Goal: Information Seeking & Learning: Learn about a topic

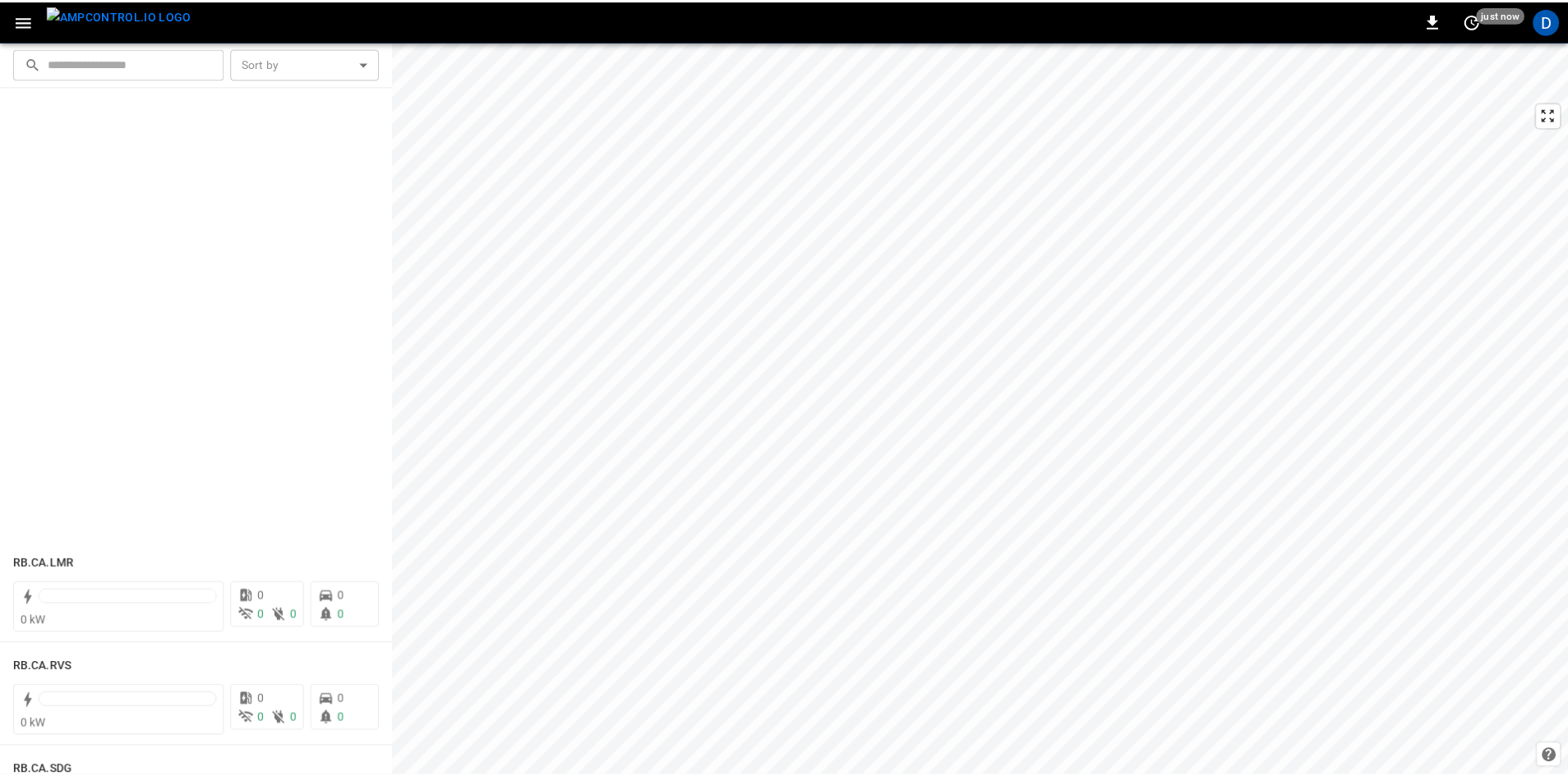
scroll to position [2628, 0]
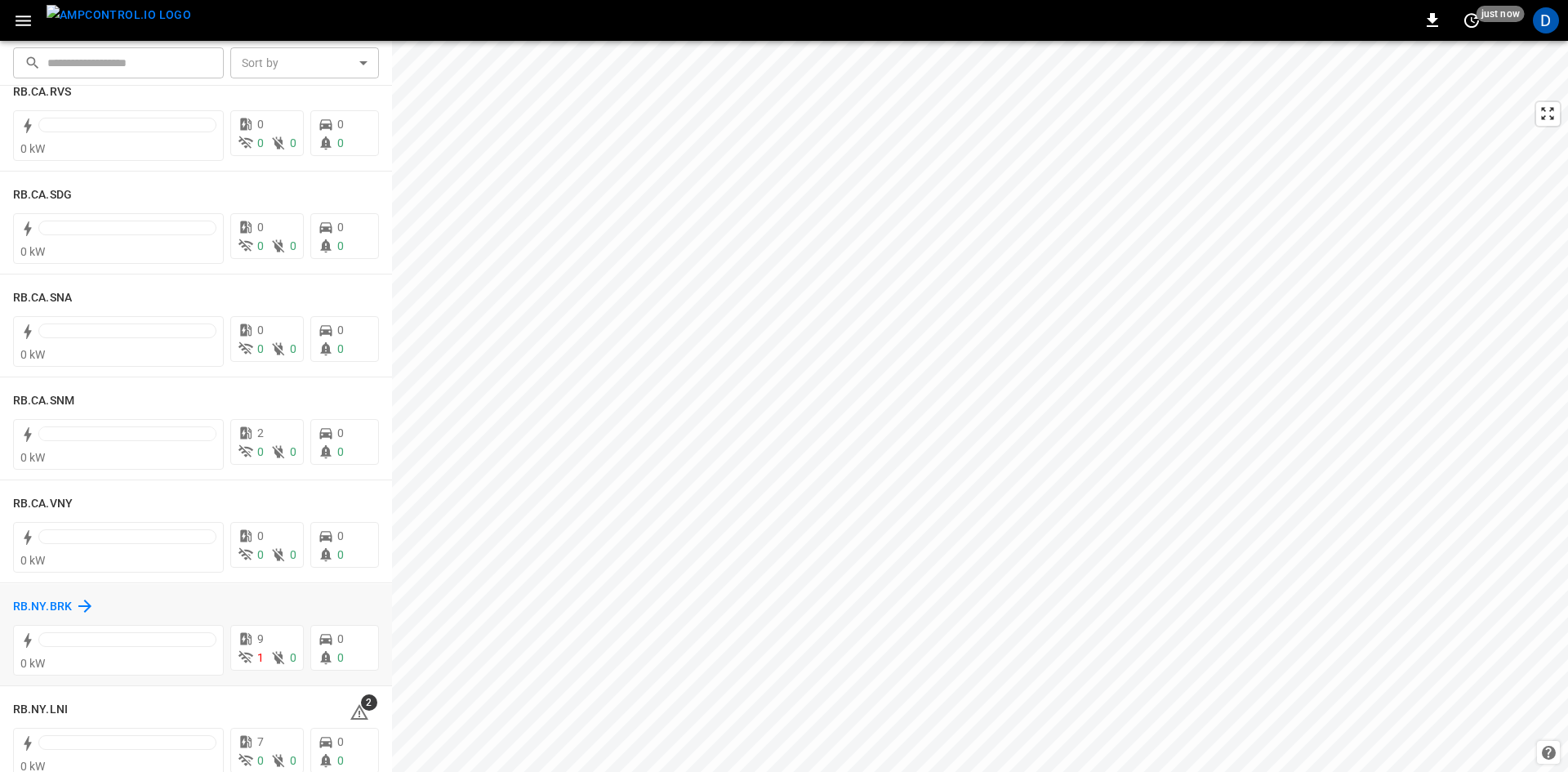
click at [75, 604] on icon at bounding box center [84, 606] width 19 height 19
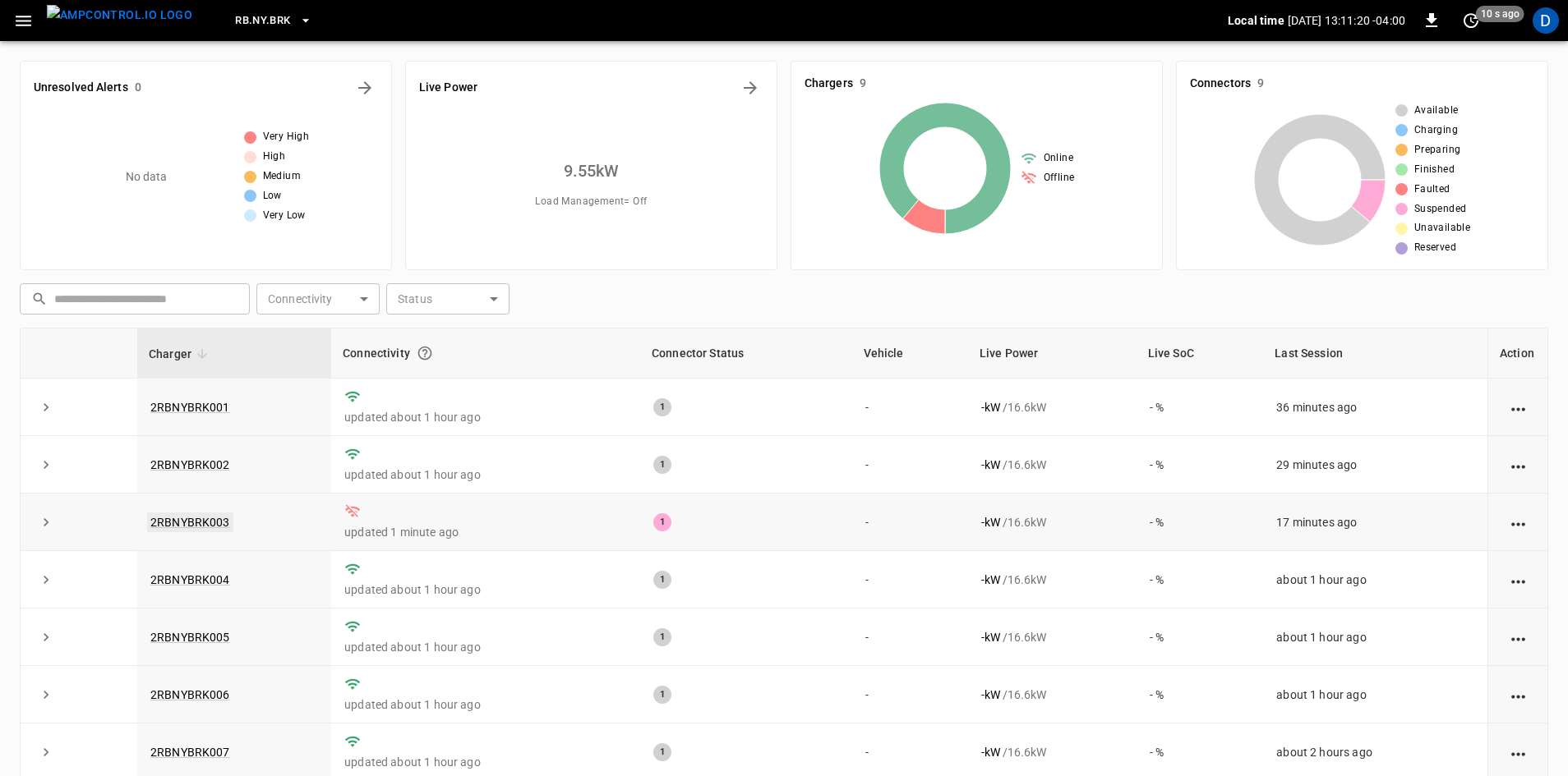
click at [193, 523] on link "2RBNYBRK003" at bounding box center [190, 522] width 86 height 19
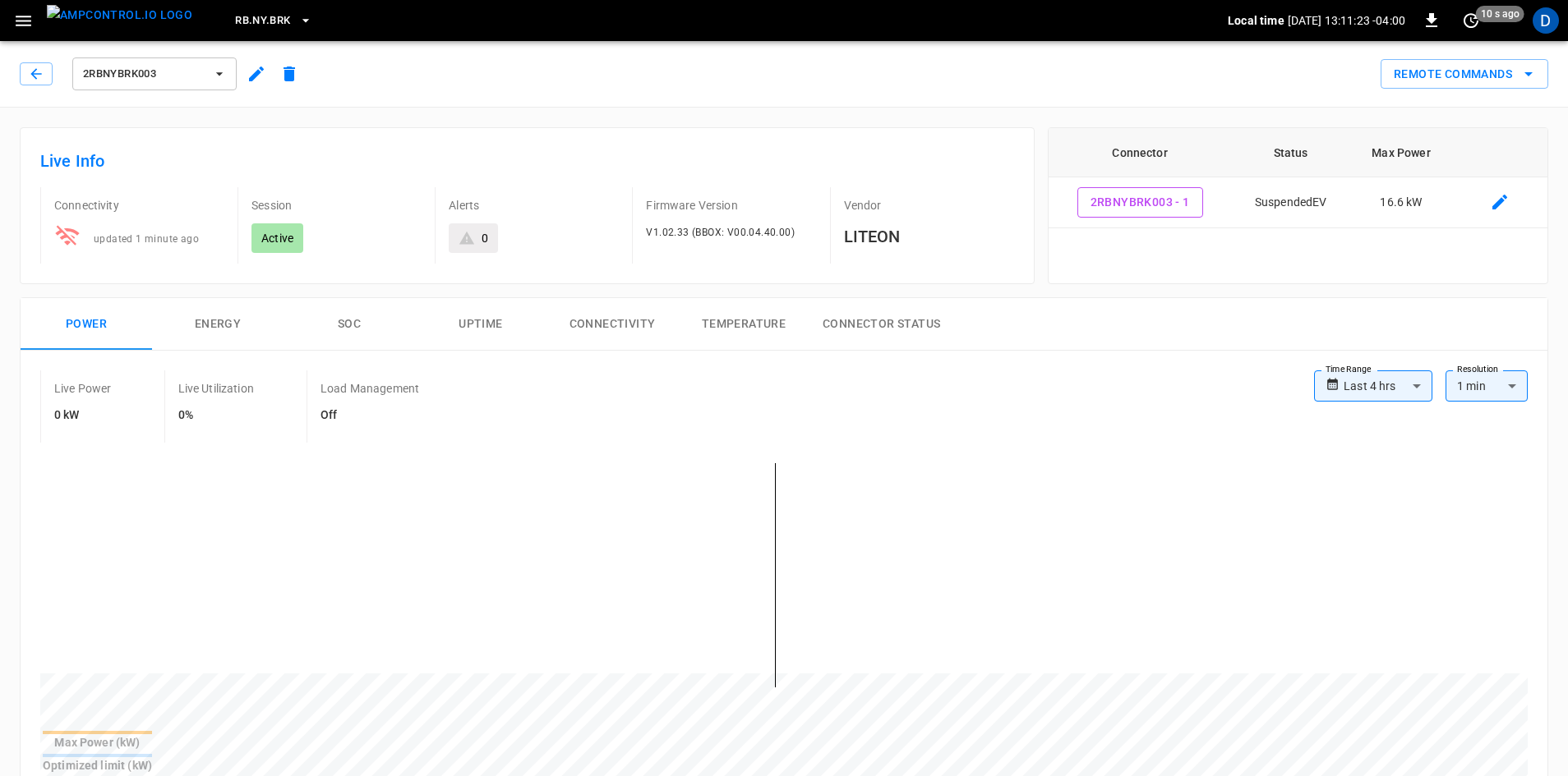
click at [610, 332] on button "Connectivity" at bounding box center [612, 324] width 131 height 52
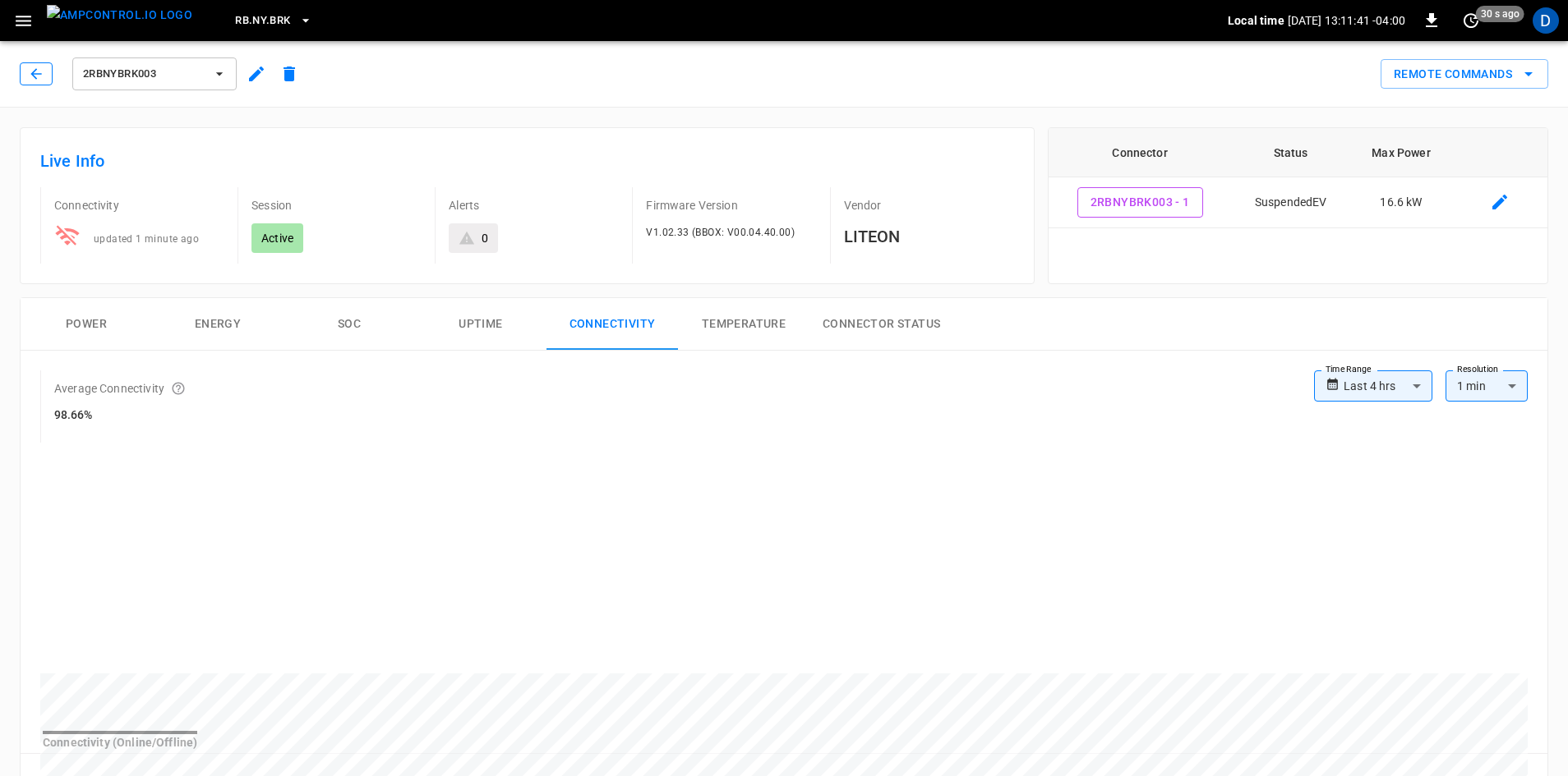
click at [24, 80] on button "button" at bounding box center [36, 73] width 33 height 23
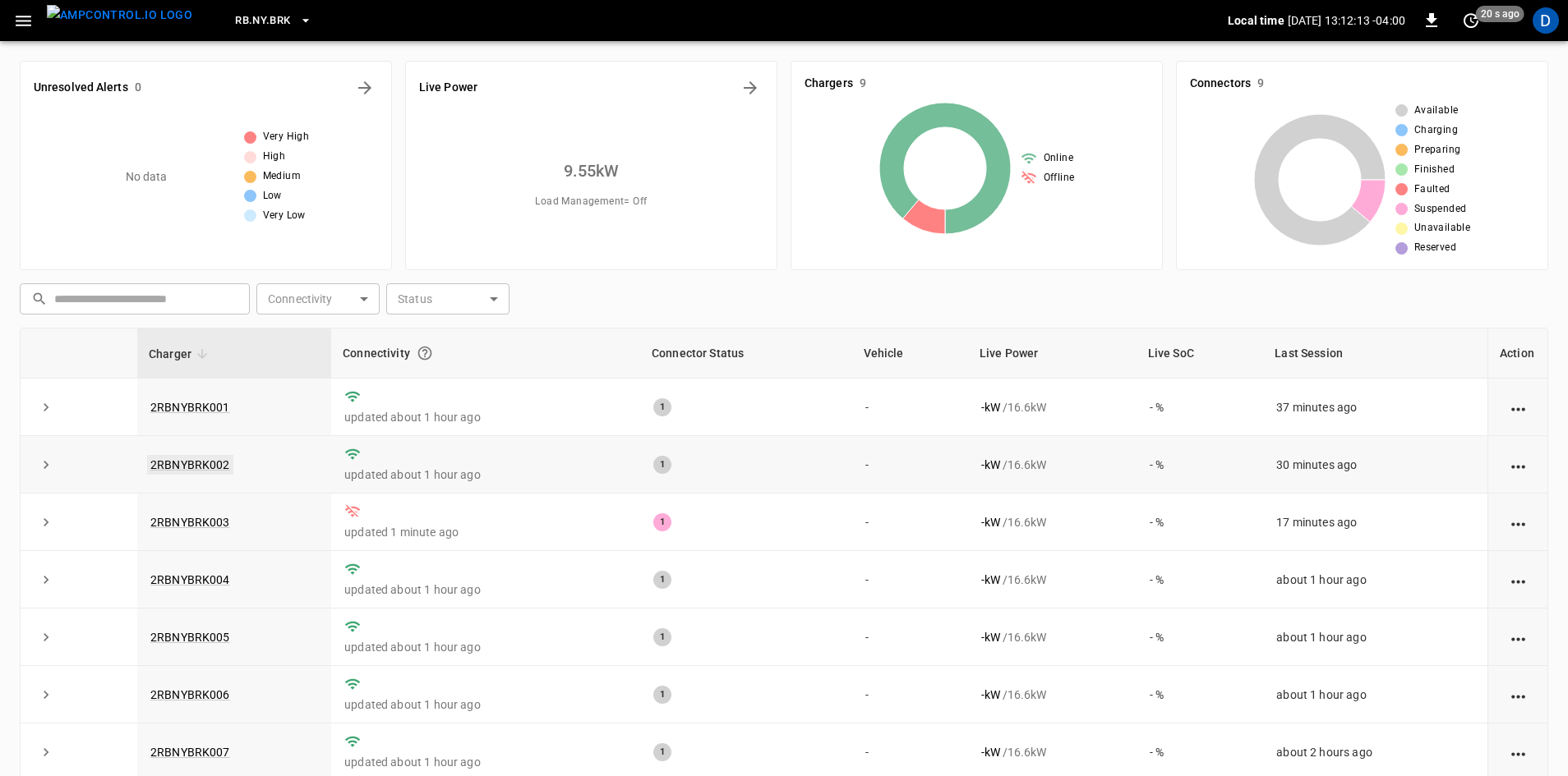
click at [189, 465] on link "2RBNYBRK002" at bounding box center [190, 465] width 86 height 19
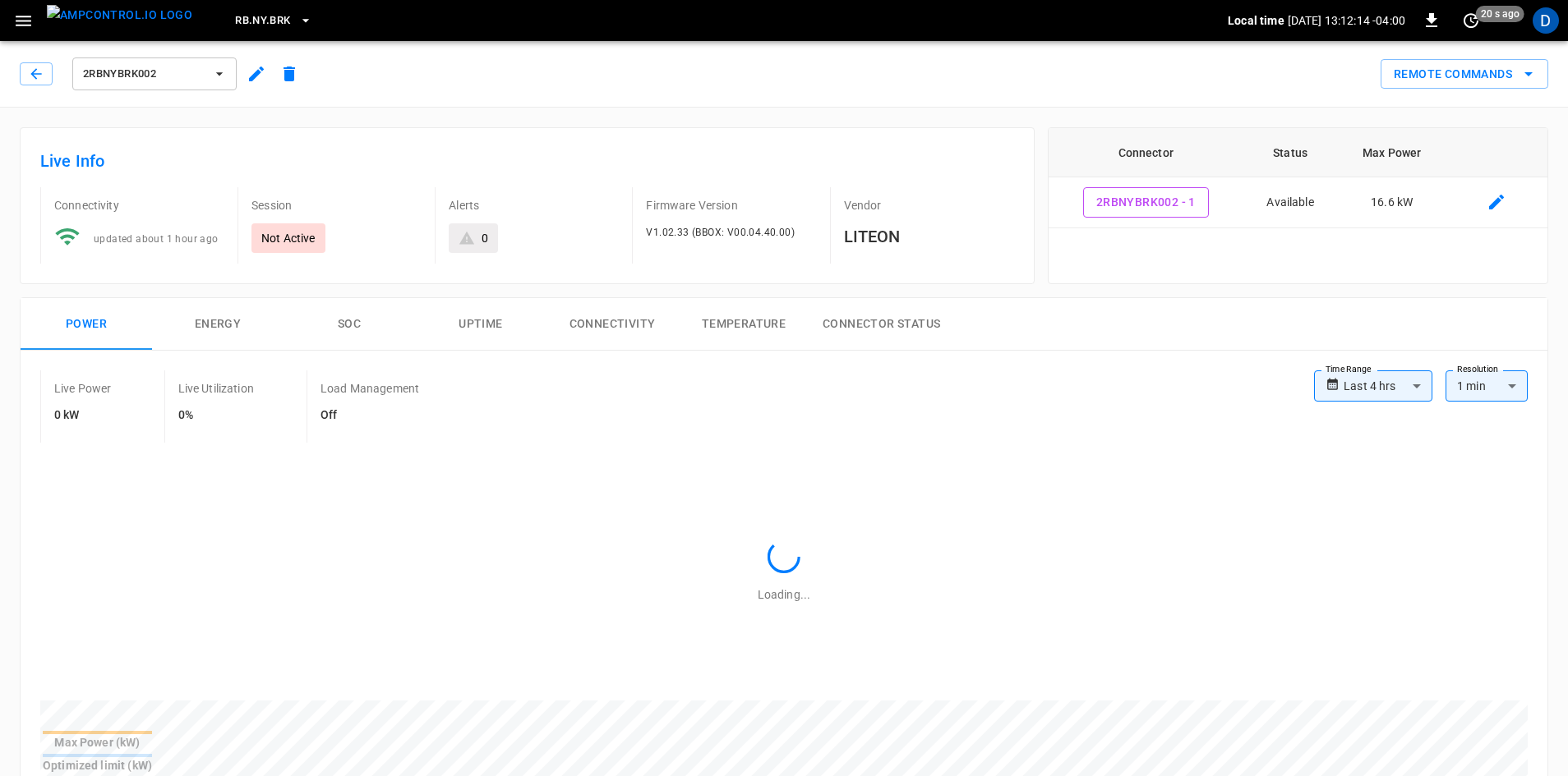
click at [642, 322] on button "Connectivity" at bounding box center [612, 324] width 131 height 52
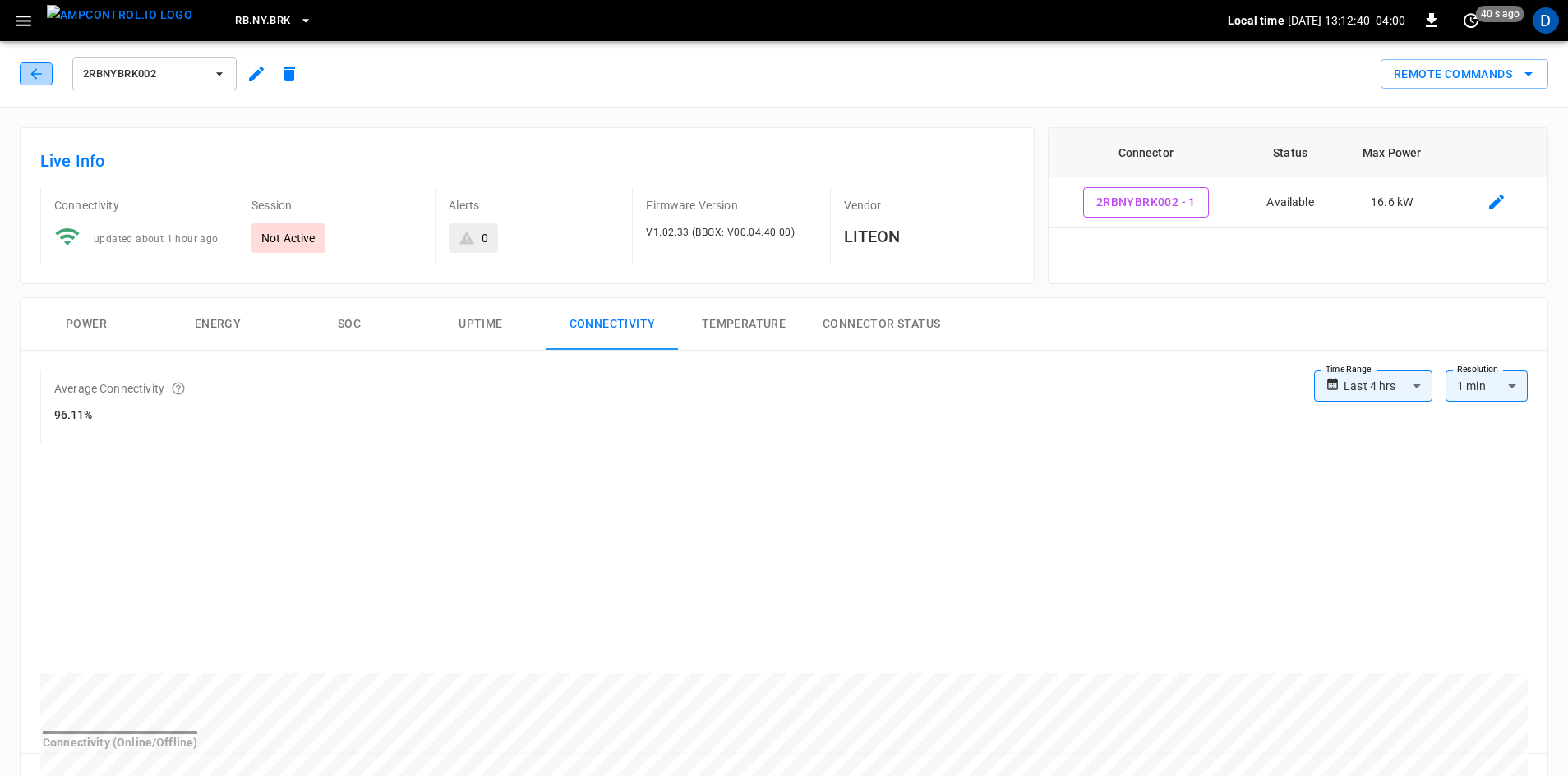
click at [39, 82] on icon "button" at bounding box center [36, 74] width 17 height 17
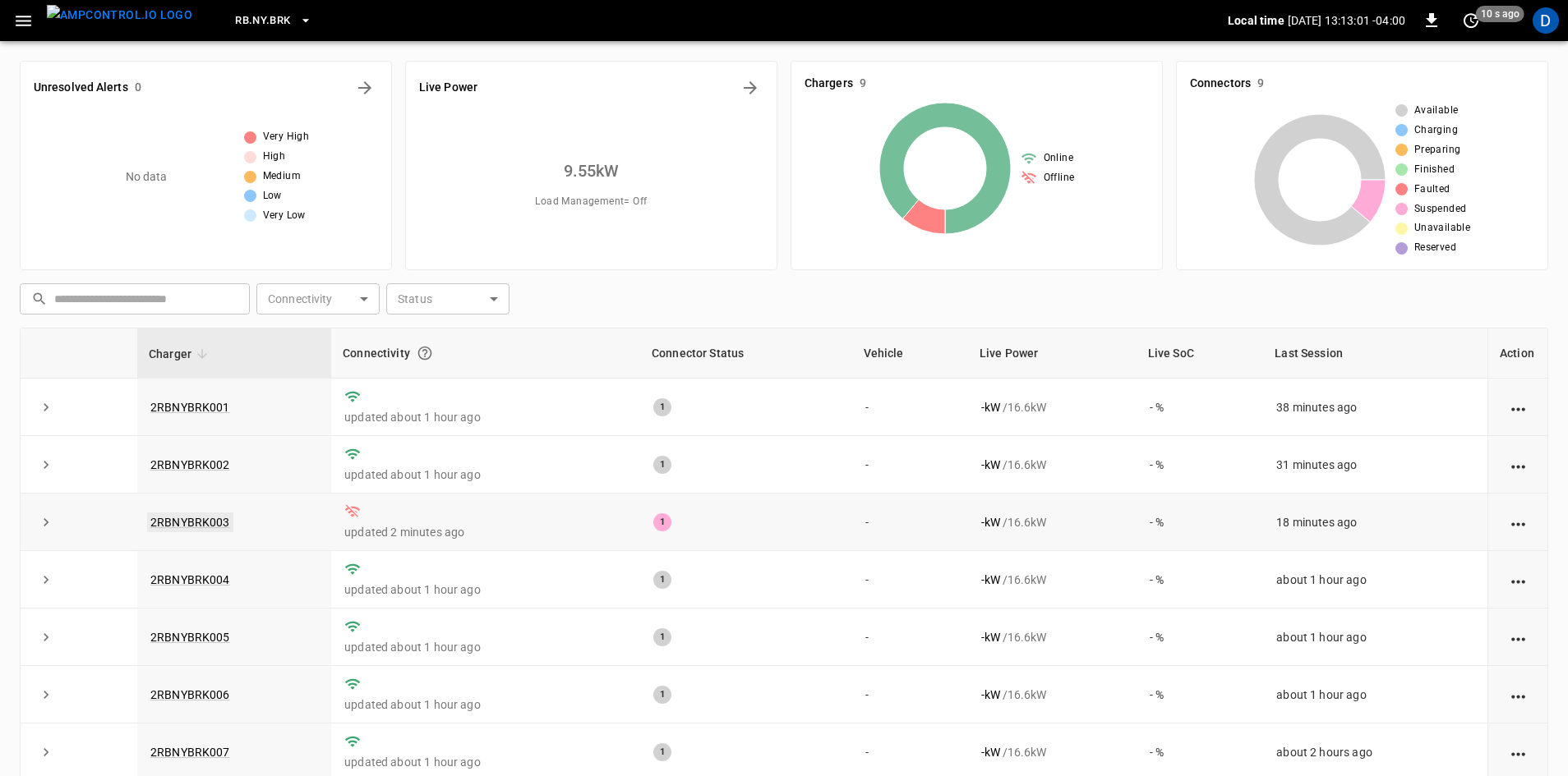
click at [218, 522] on link "2RBNYBRK003" at bounding box center [190, 522] width 86 height 19
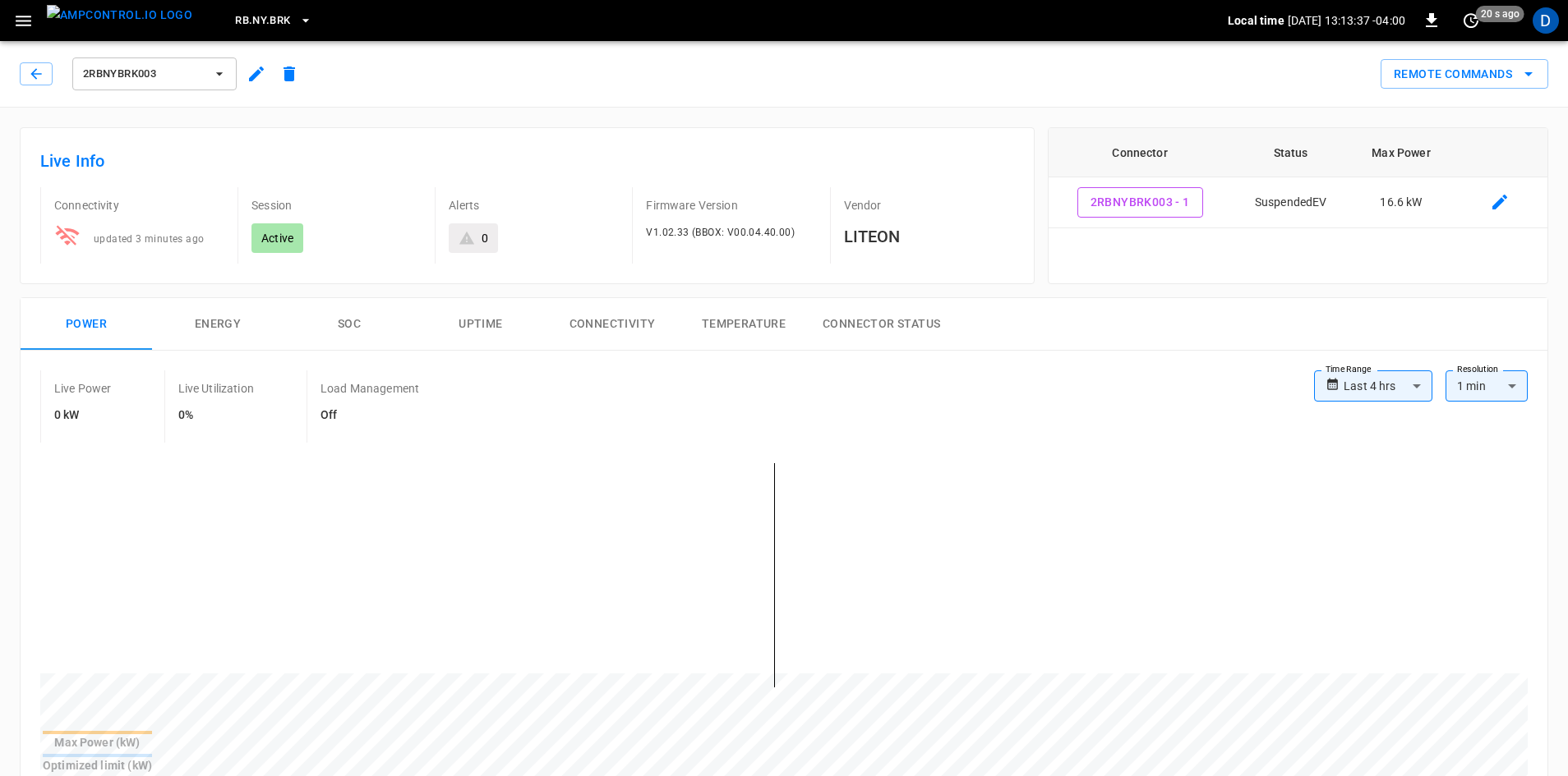
click at [37, 89] on div "2RBNYBRK003" at bounding box center [162, 73] width 286 height 39
click at [36, 81] on icon "button" at bounding box center [36, 74] width 17 height 17
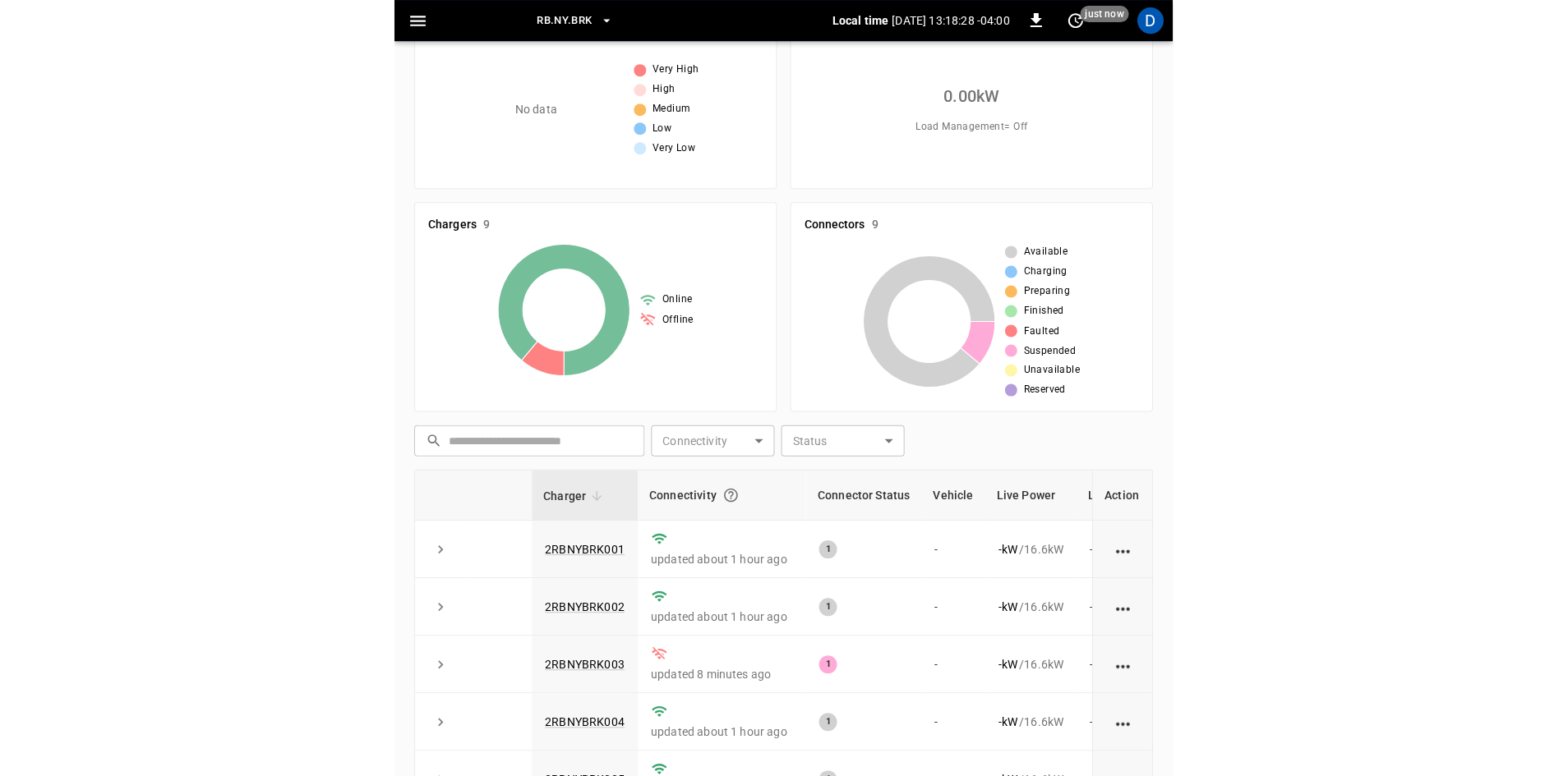
scroll to position [82, 0]
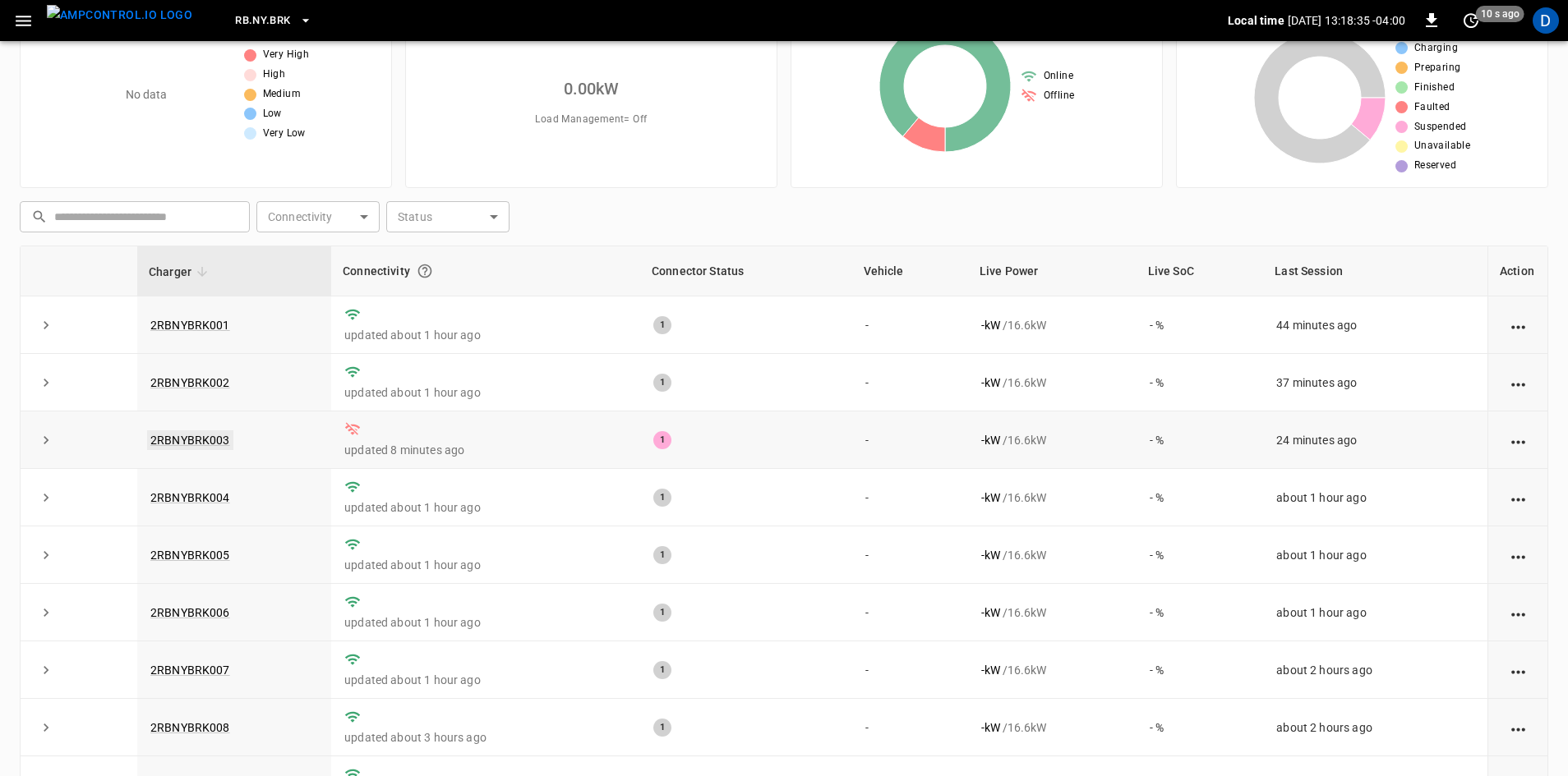
click at [186, 444] on link "2RBNYBRK003" at bounding box center [190, 440] width 86 height 19
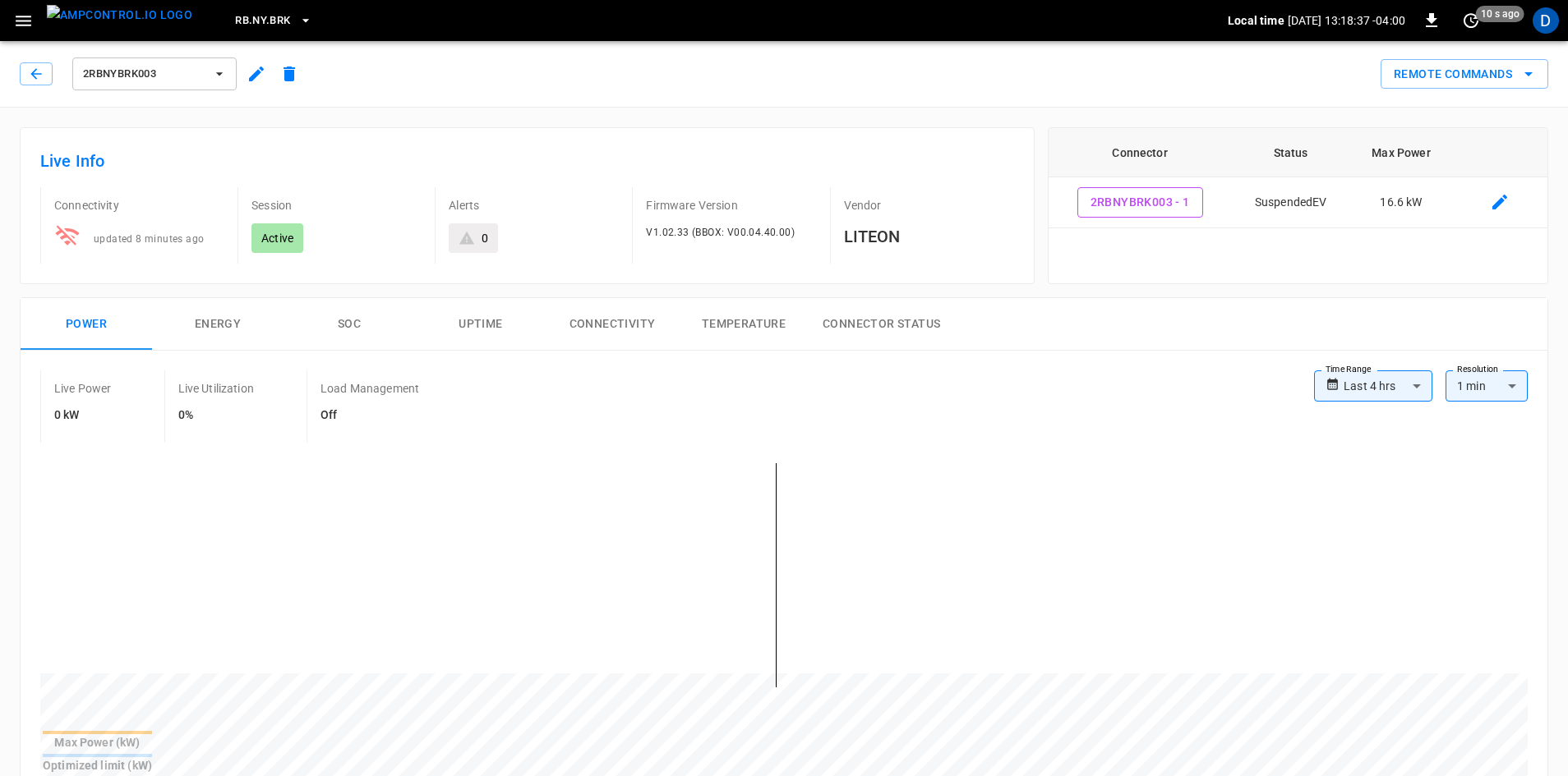
drag, startPoint x: 186, startPoint y: 444, endPoint x: 581, endPoint y: 426, distance: 395.4
click at [581, 426] on div "Live Power 0 kW Live Utilization 0% Load Management Off" at bounding box center [677, 406] width 1273 height 73
click at [36, 80] on icon "button" at bounding box center [36, 74] width 17 height 17
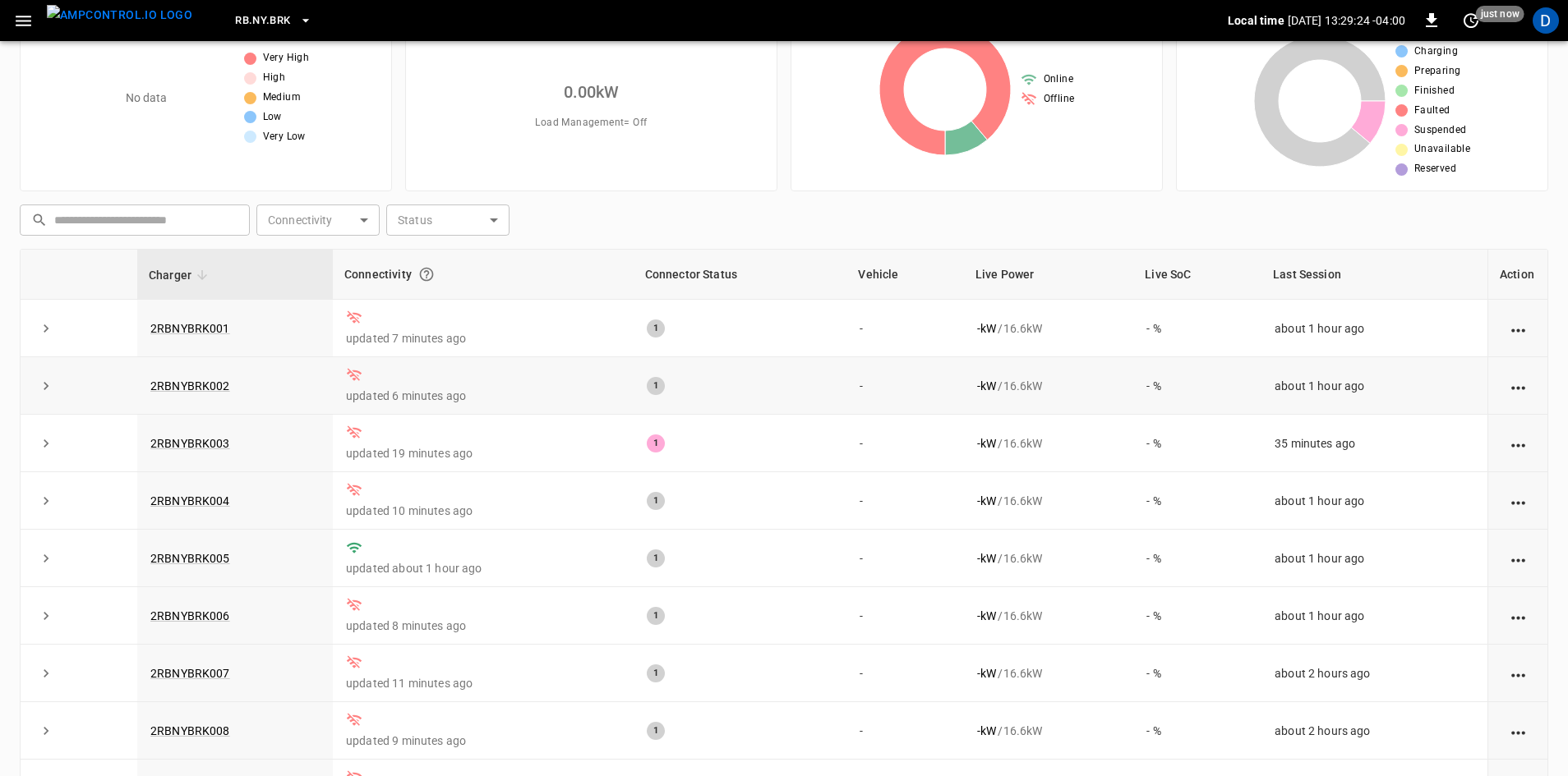
scroll to position [76, 0]
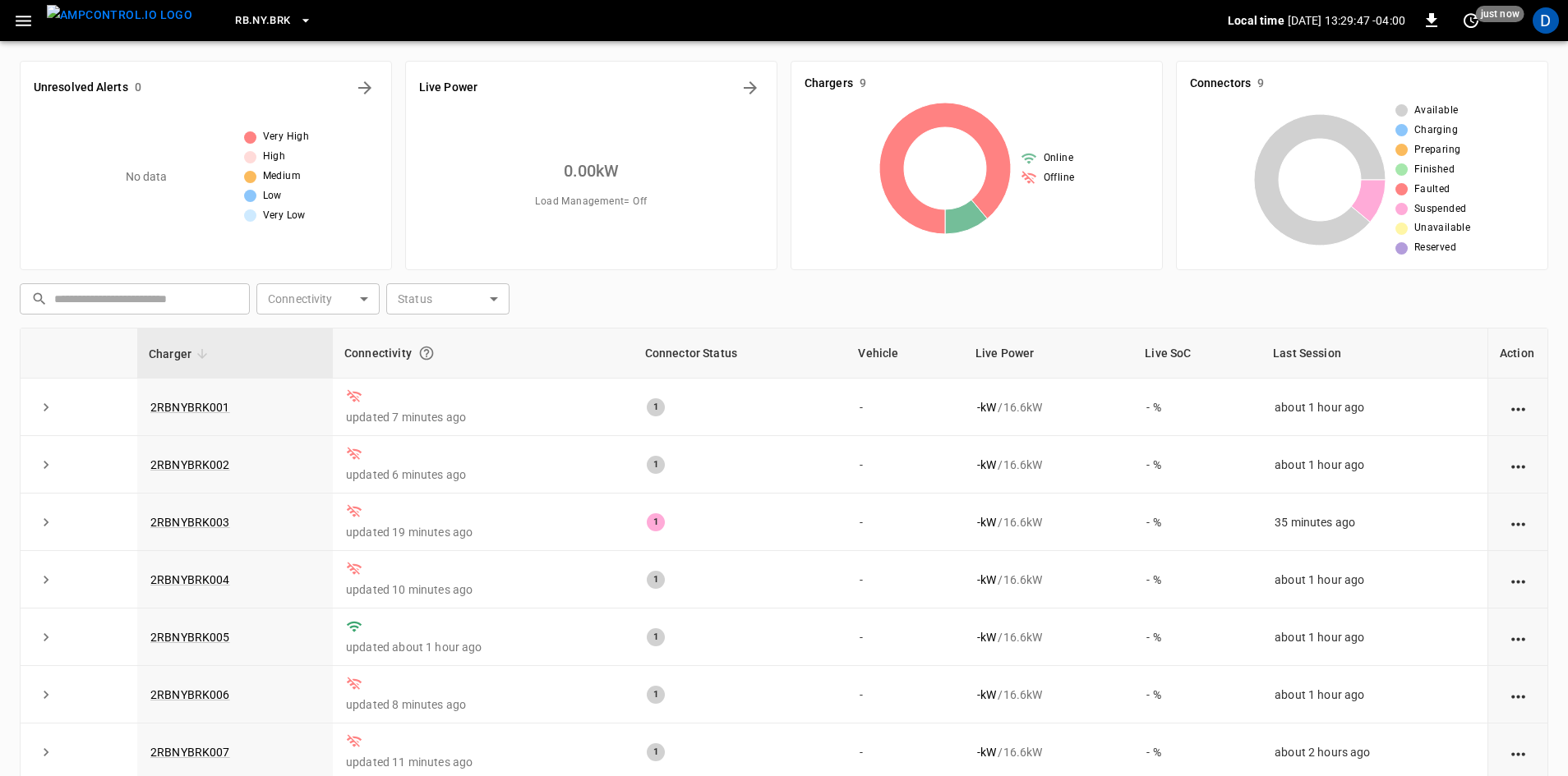
click at [28, 11] on icon "button" at bounding box center [23, 21] width 20 height 20
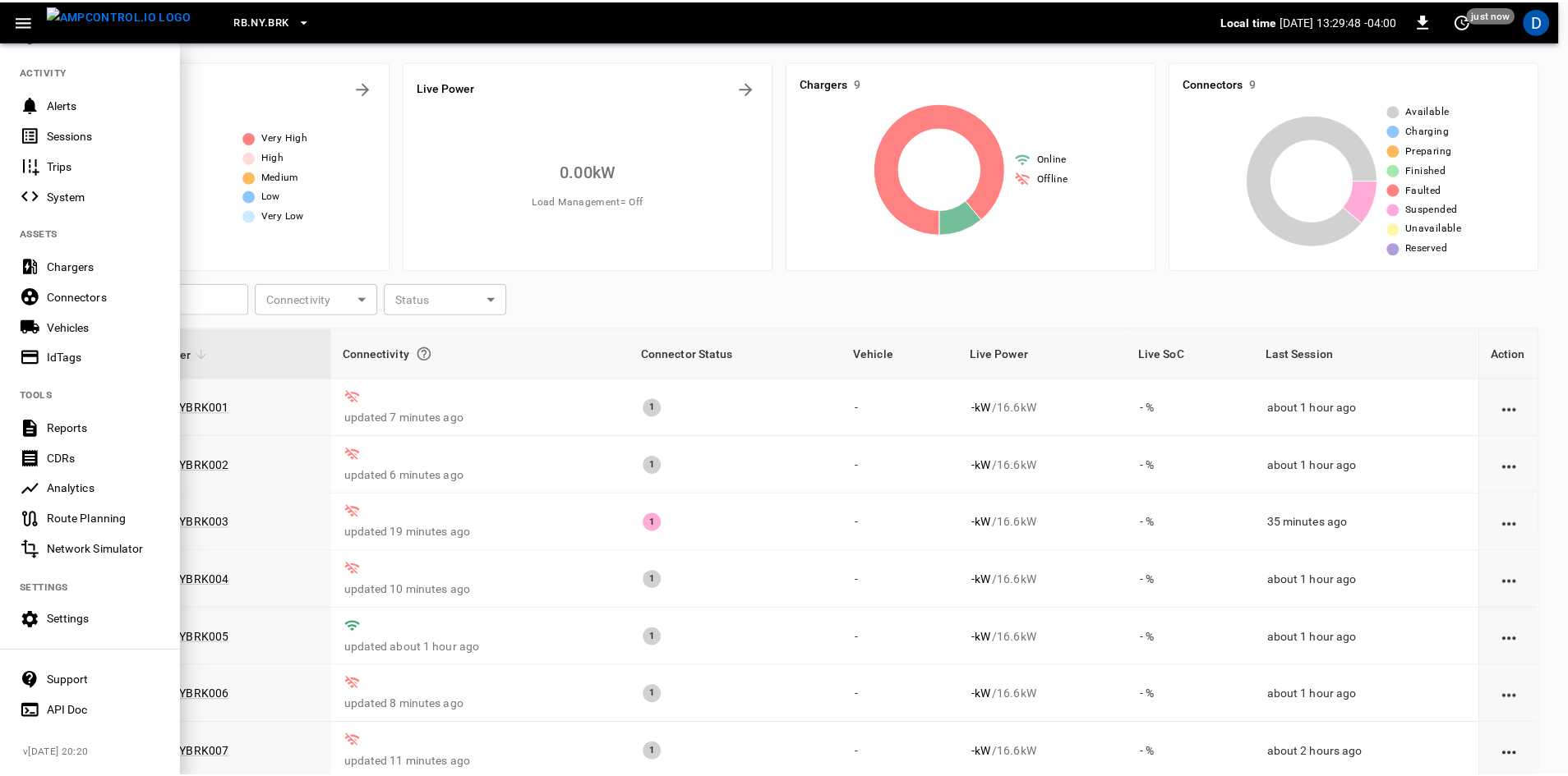
scroll to position [173, 0]
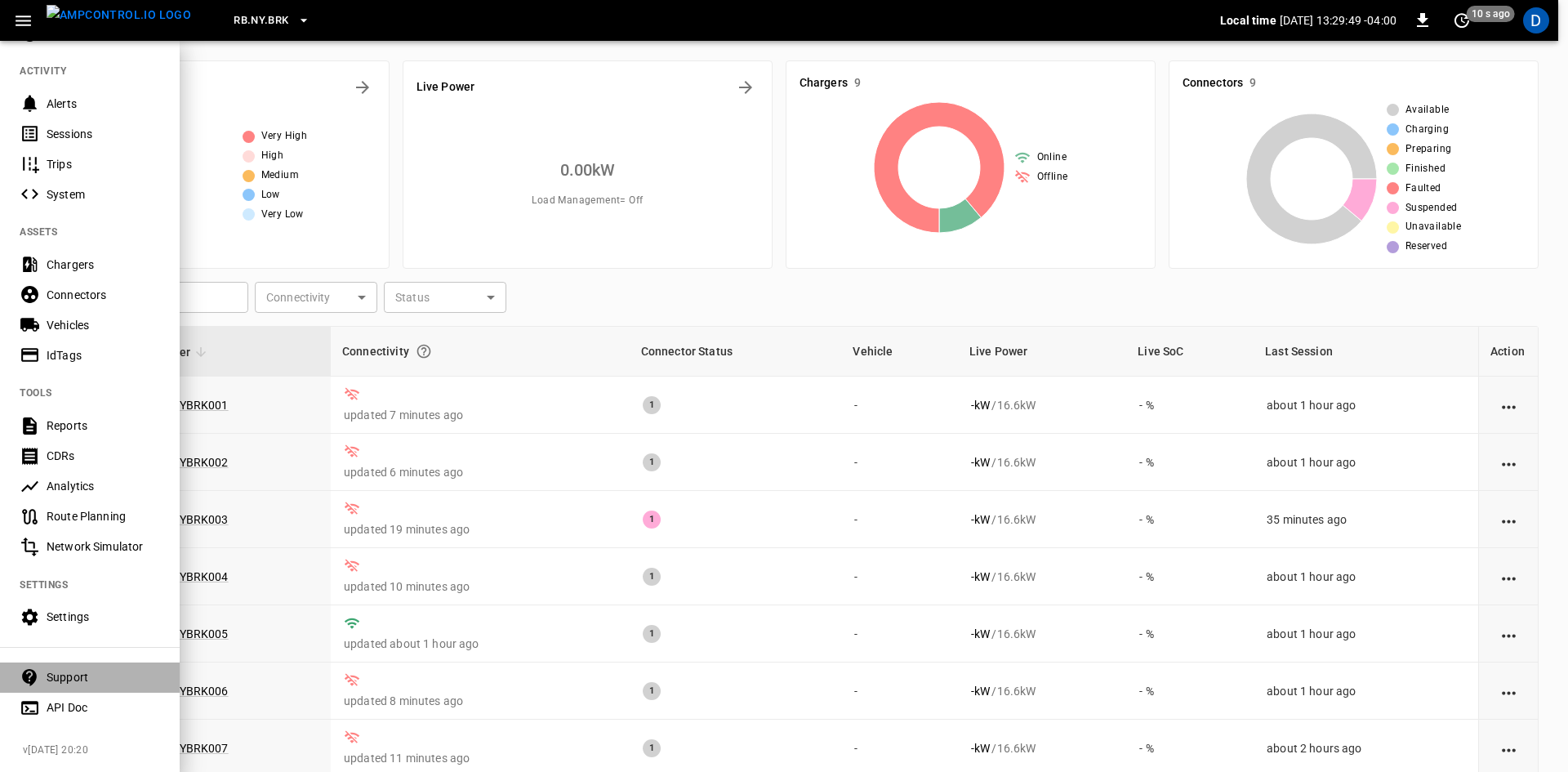
click at [63, 670] on div "Support" at bounding box center [103, 678] width 113 height 16
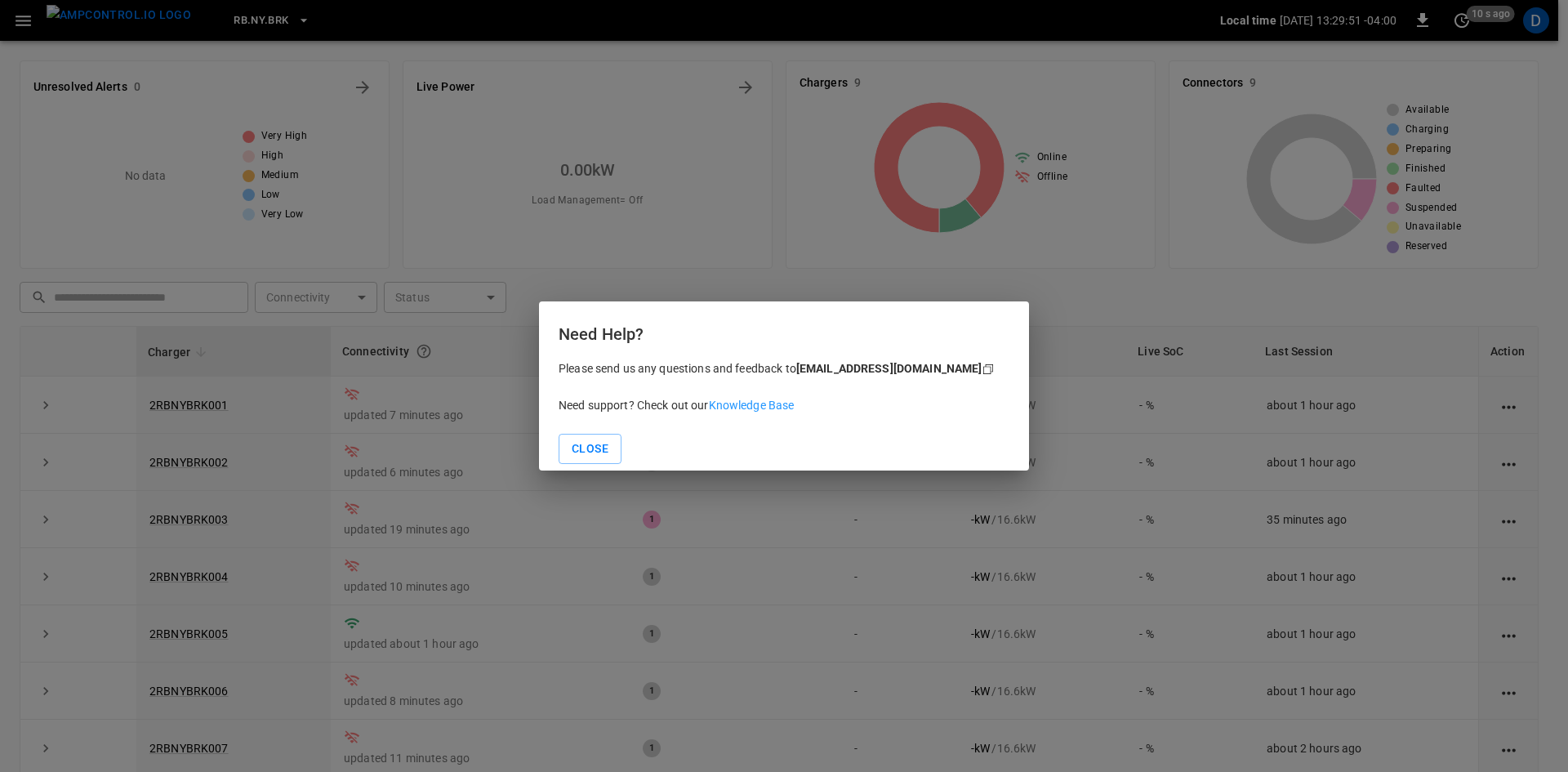
click at [731, 398] on link "Knowledge Base" at bounding box center [752, 405] width 86 height 13
click at [597, 444] on button "Close" at bounding box center [590, 449] width 63 height 30
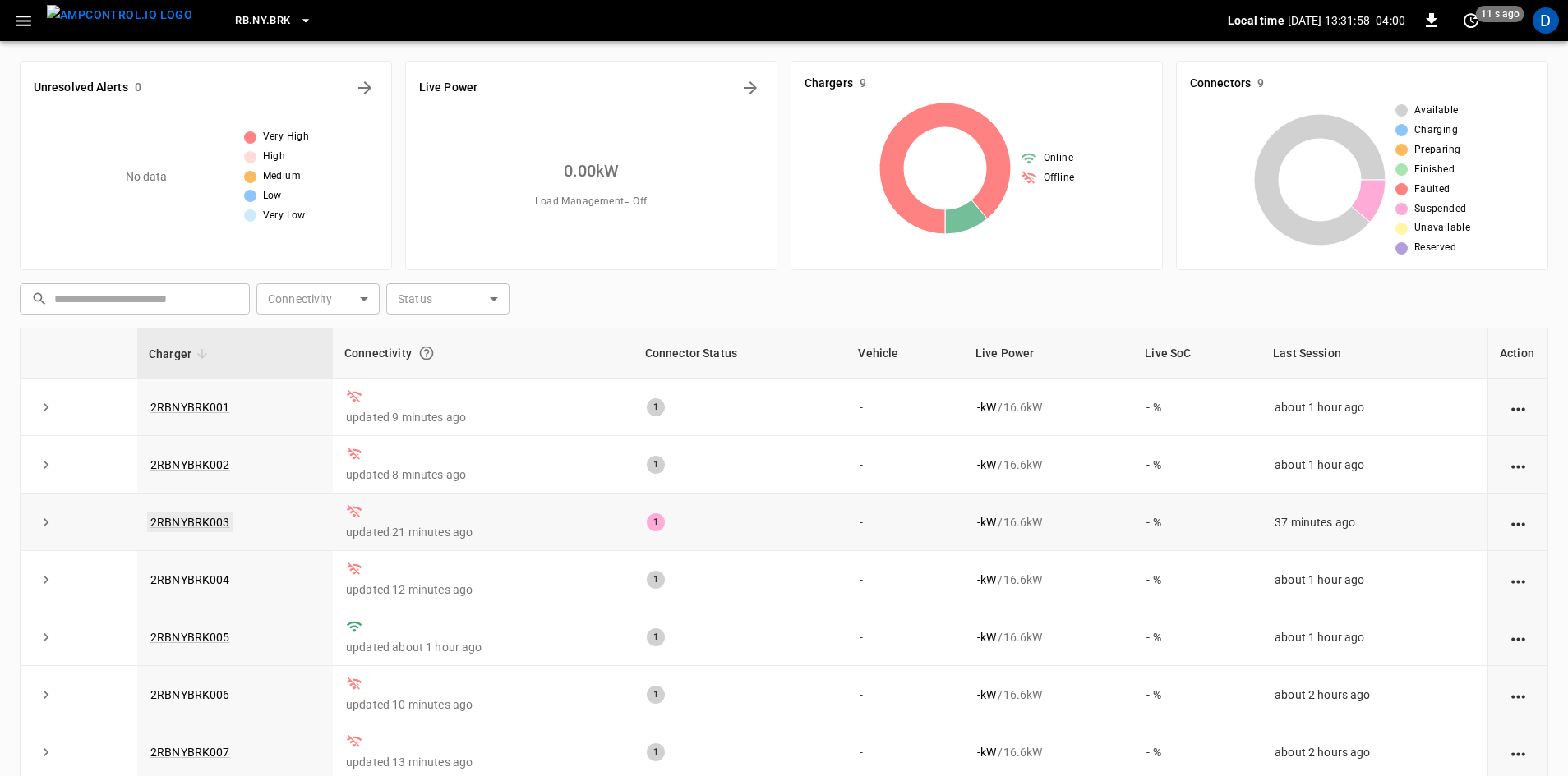
click at [207, 522] on link "2RBNYBRK003" at bounding box center [190, 522] width 86 height 19
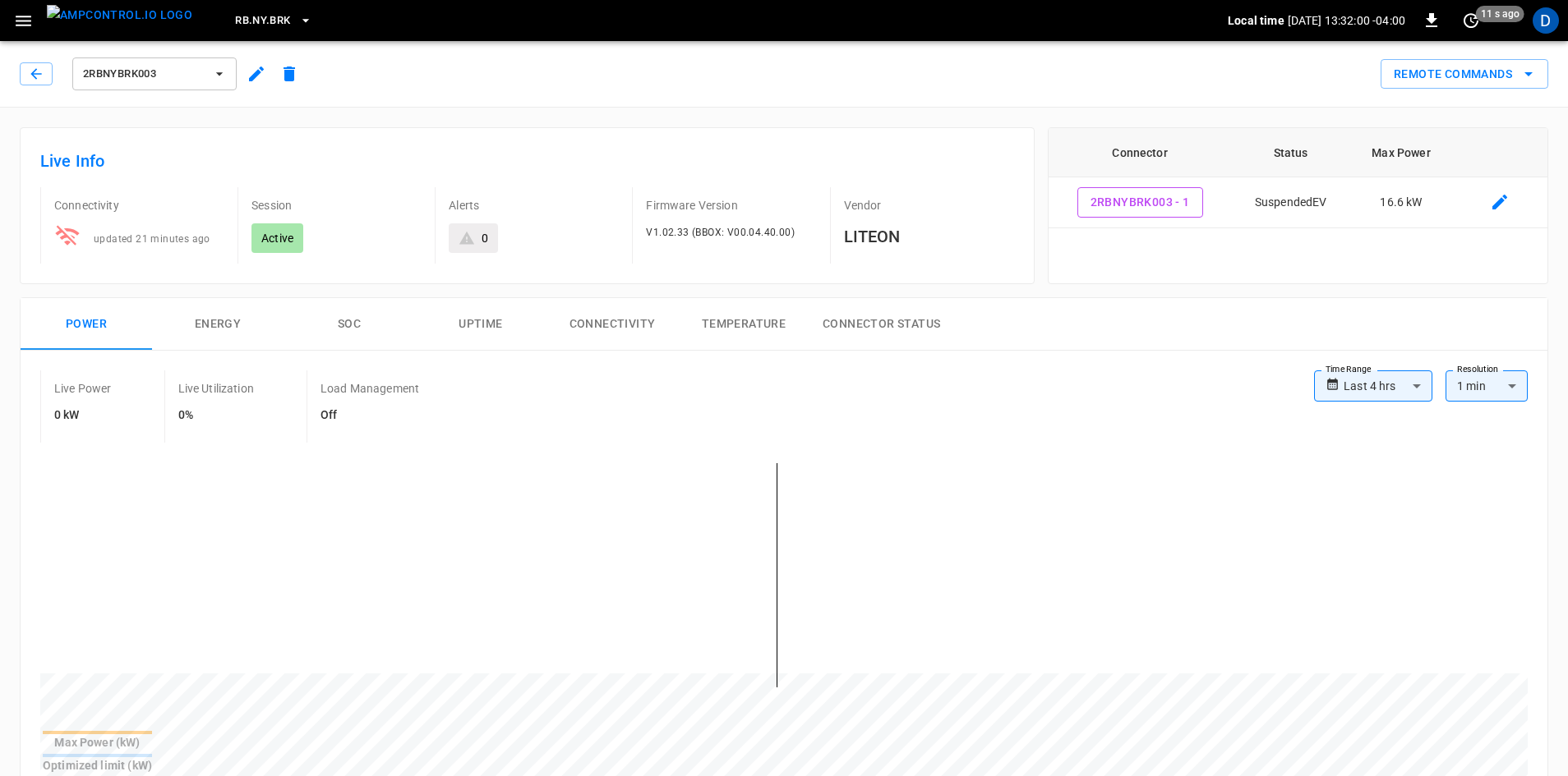
click at [259, 64] on icon "button" at bounding box center [255, 73] width 19 height 19
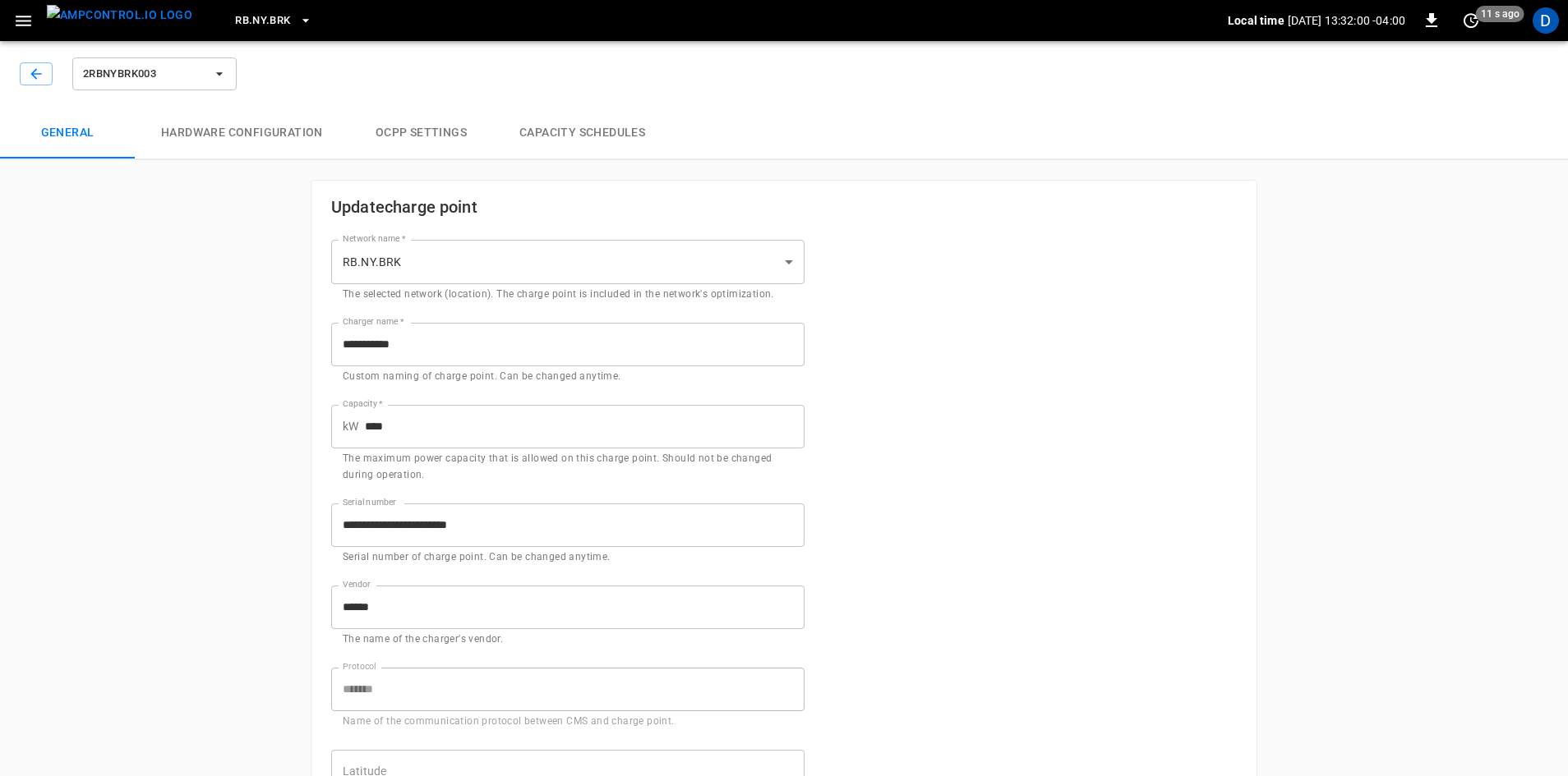
type input "**********"
click at [45, 73] on button "button" at bounding box center [36, 73] width 33 height 23
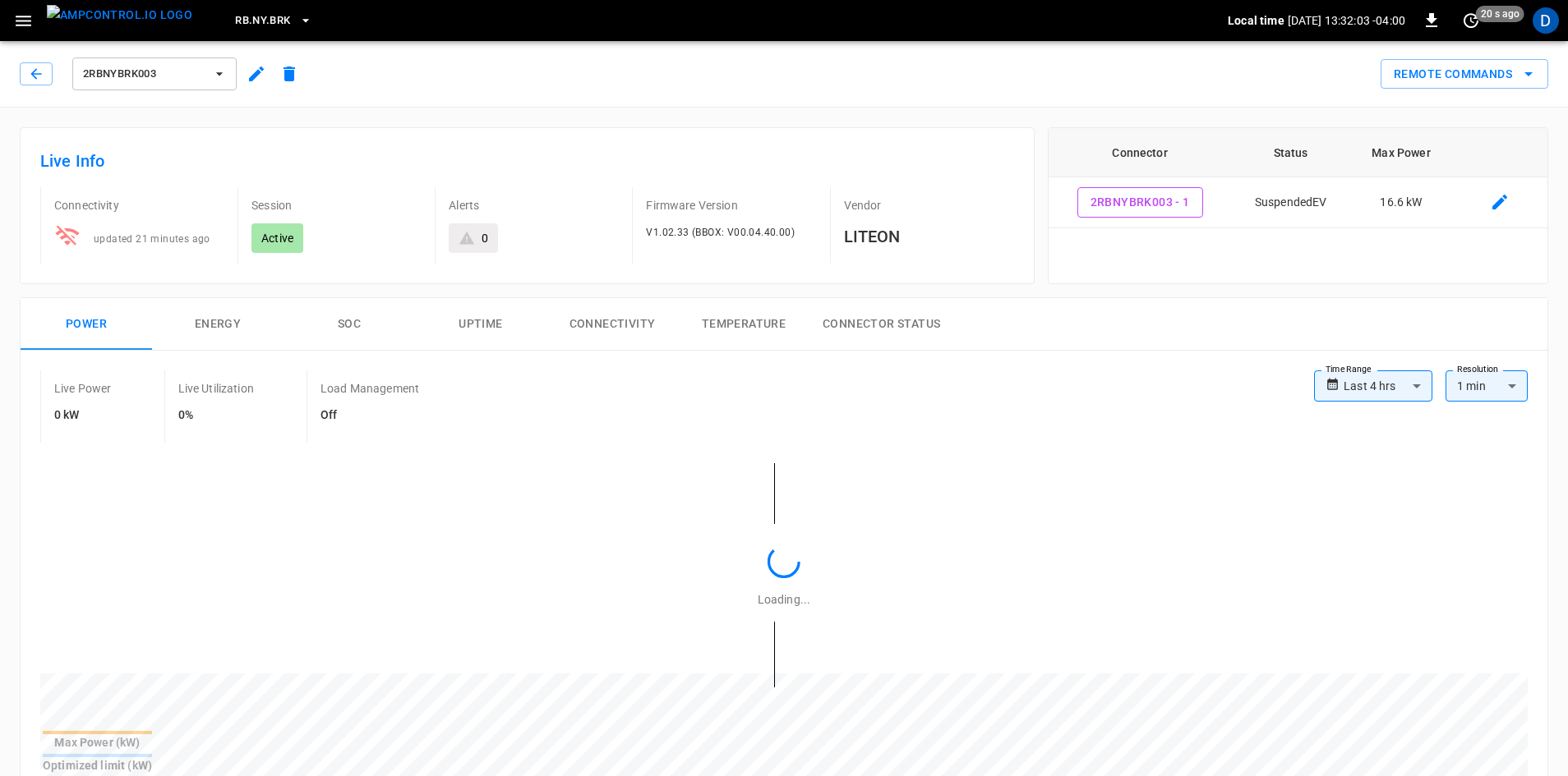
click at [45, 73] on button "button" at bounding box center [36, 73] width 33 height 23
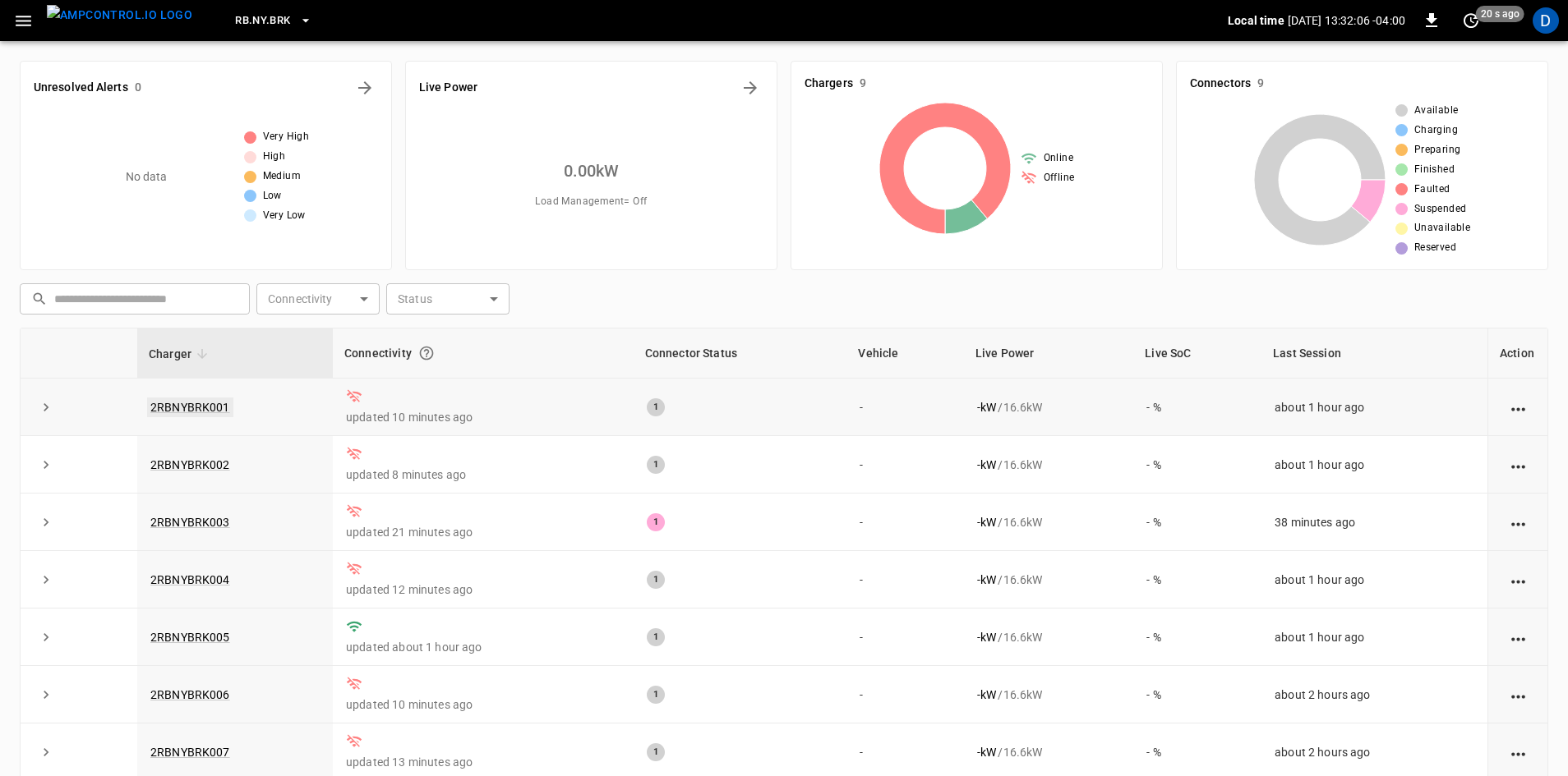
click at [203, 403] on link "2RBNYBRK001" at bounding box center [190, 407] width 86 height 19
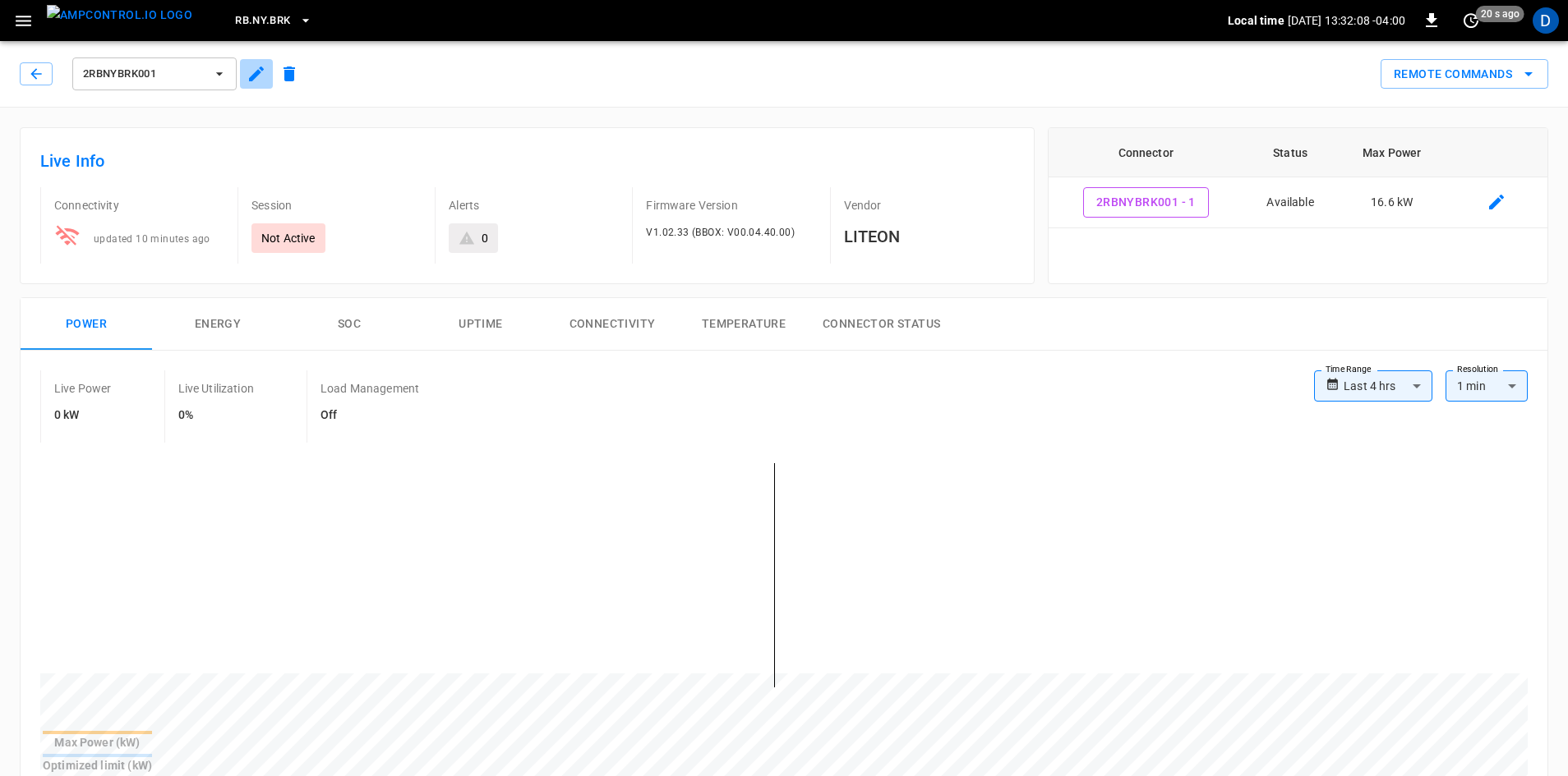
click at [253, 67] on icon "button" at bounding box center [255, 73] width 19 height 19
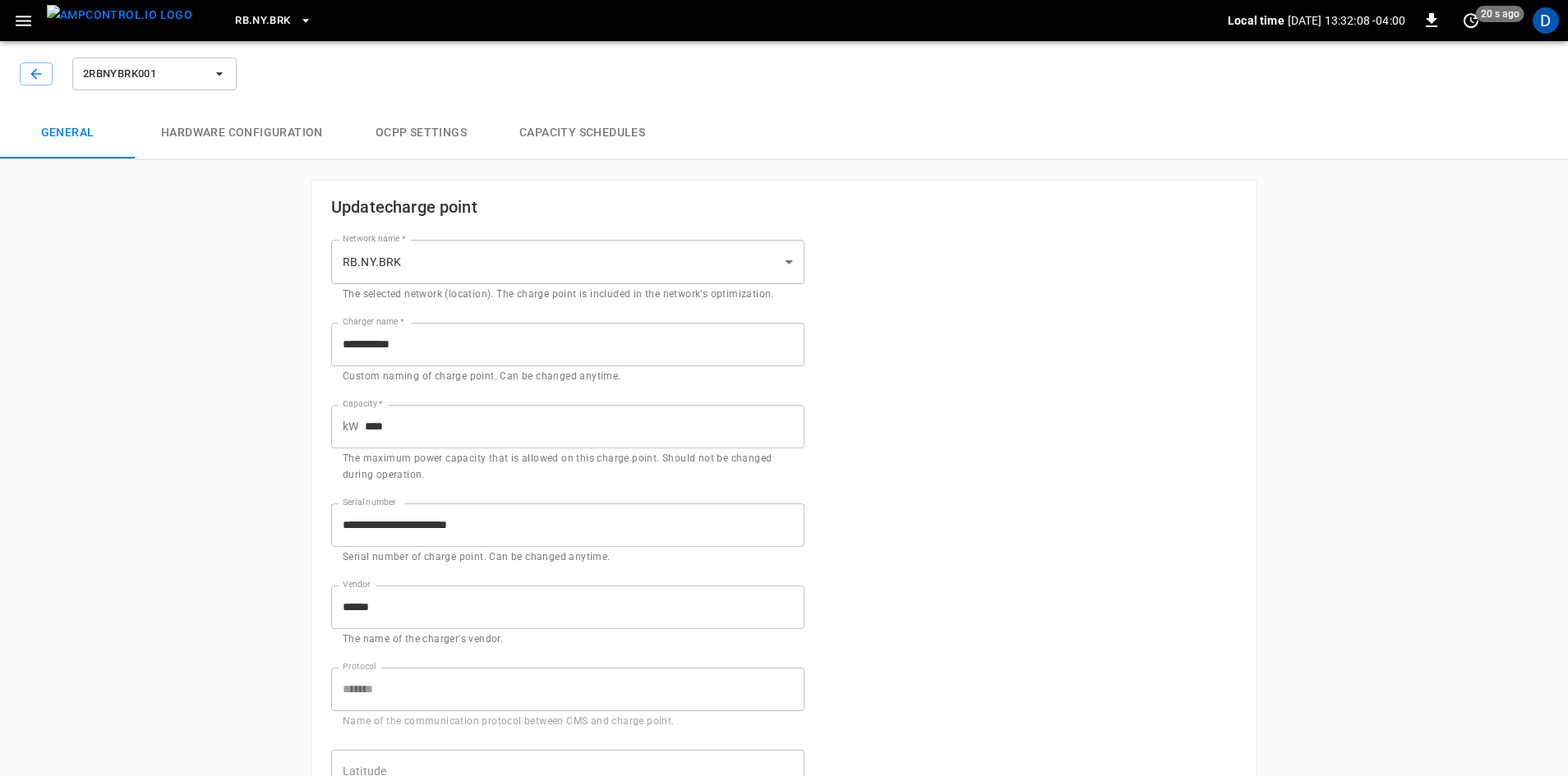
type input "**********"
click at [52, 66] on div "2RBNYBRK001" at bounding box center [130, 73] width 220 height 39
click at [46, 66] on button "button" at bounding box center [36, 73] width 33 height 23
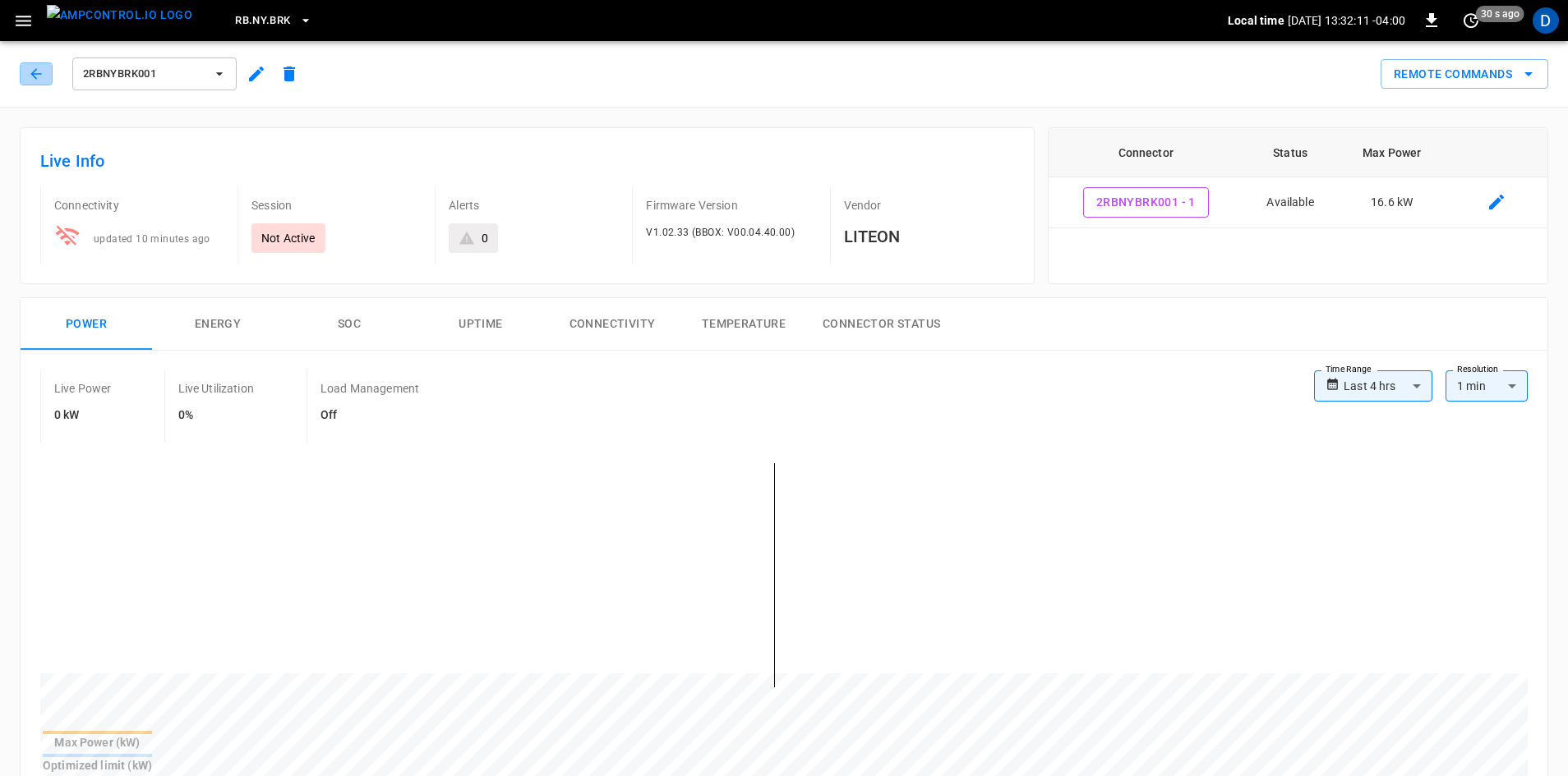
click at [45, 66] on button "button" at bounding box center [36, 73] width 33 height 23
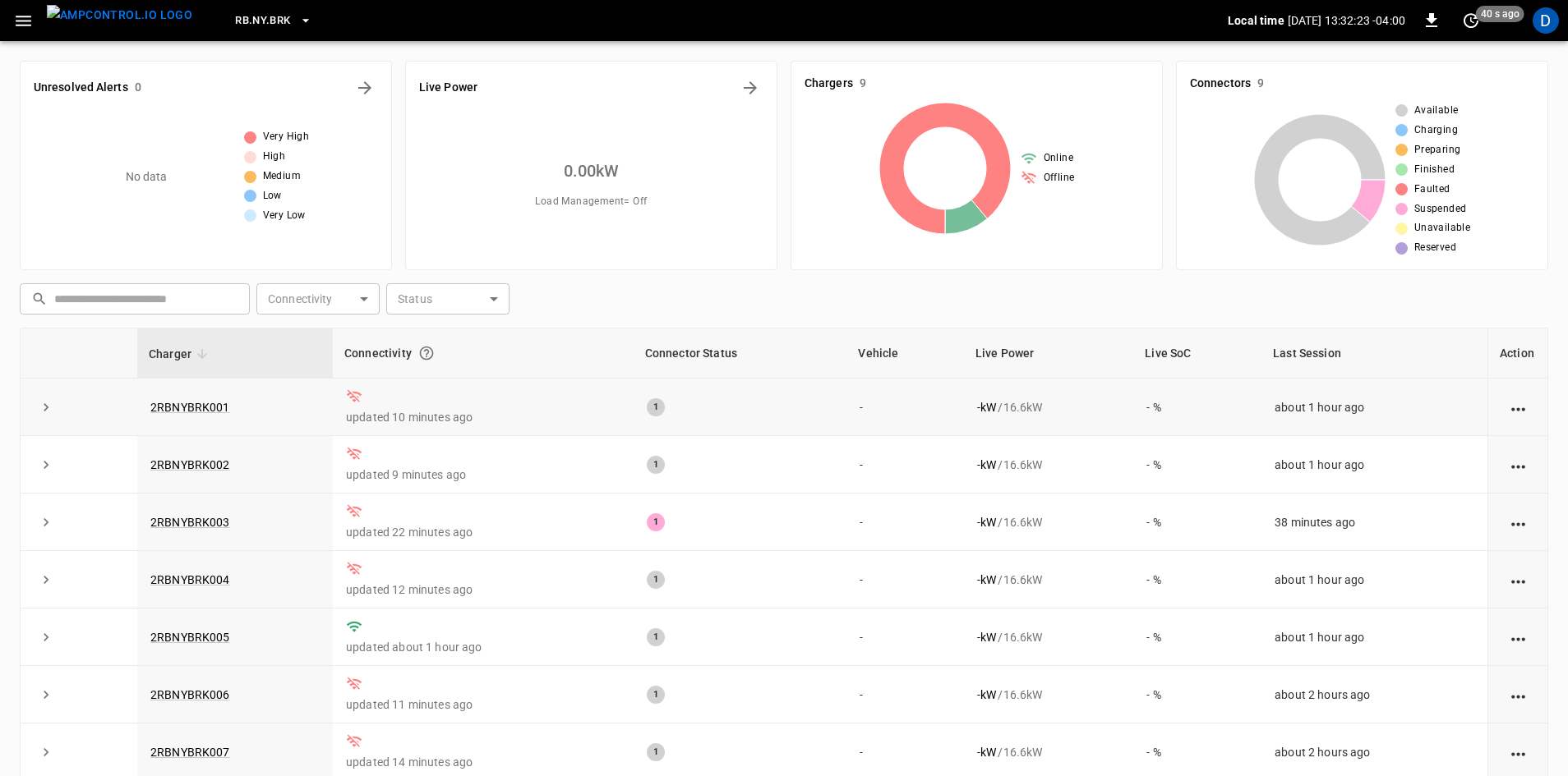
drag, startPoint x: 121, startPoint y: 401, endPoint x: 110, endPoint y: 408, distance: 13.0
click at [110, 408] on td at bounding box center [105, 407] width 66 height 58
drag, startPoint x: 266, startPoint y: 416, endPoint x: 206, endPoint y: 401, distance: 61.8
click at [206, 401] on link "2RBNYBRK001" at bounding box center [190, 407] width 86 height 19
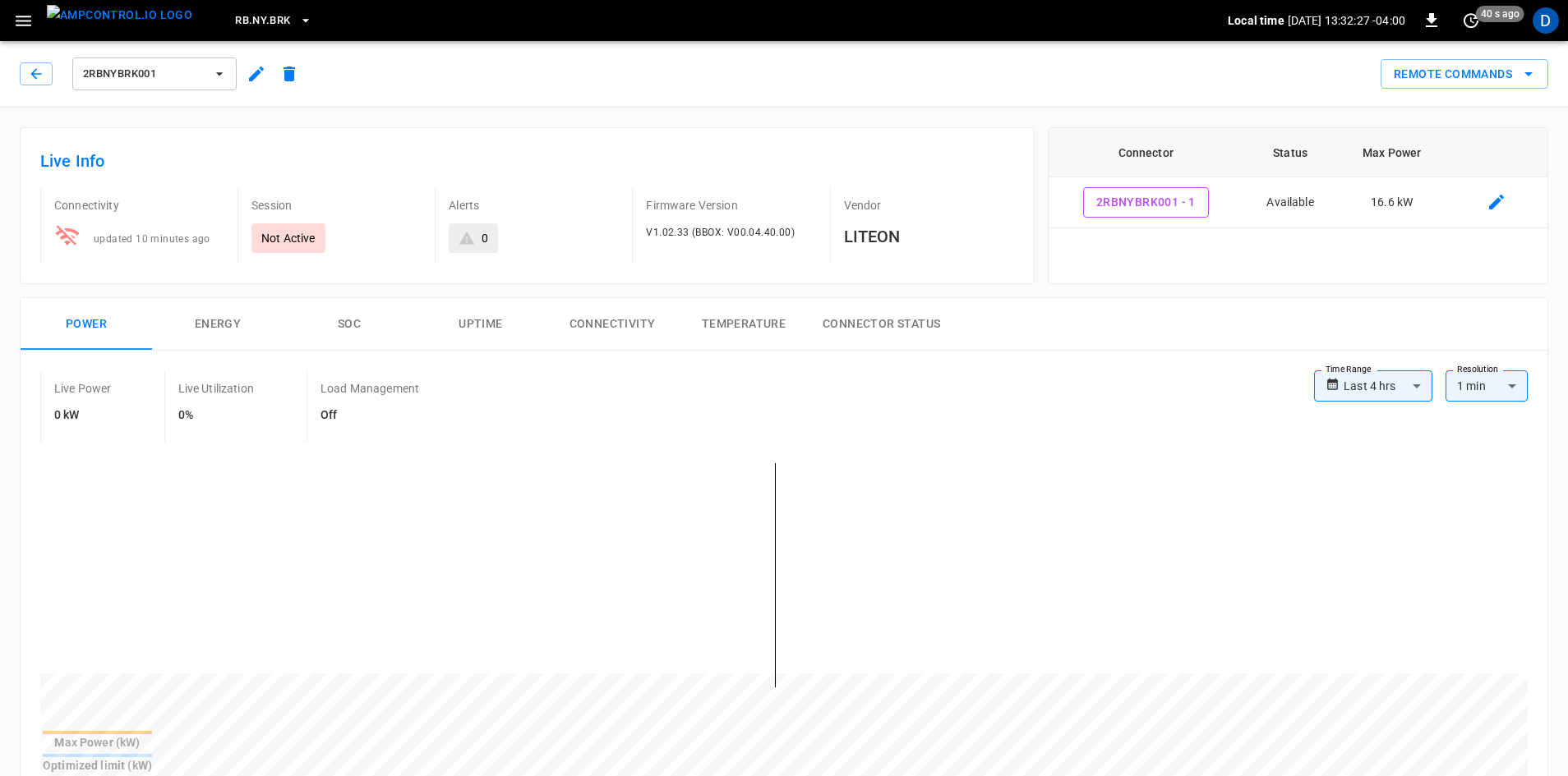
click at [642, 323] on button "Connectivity" at bounding box center [612, 324] width 131 height 52
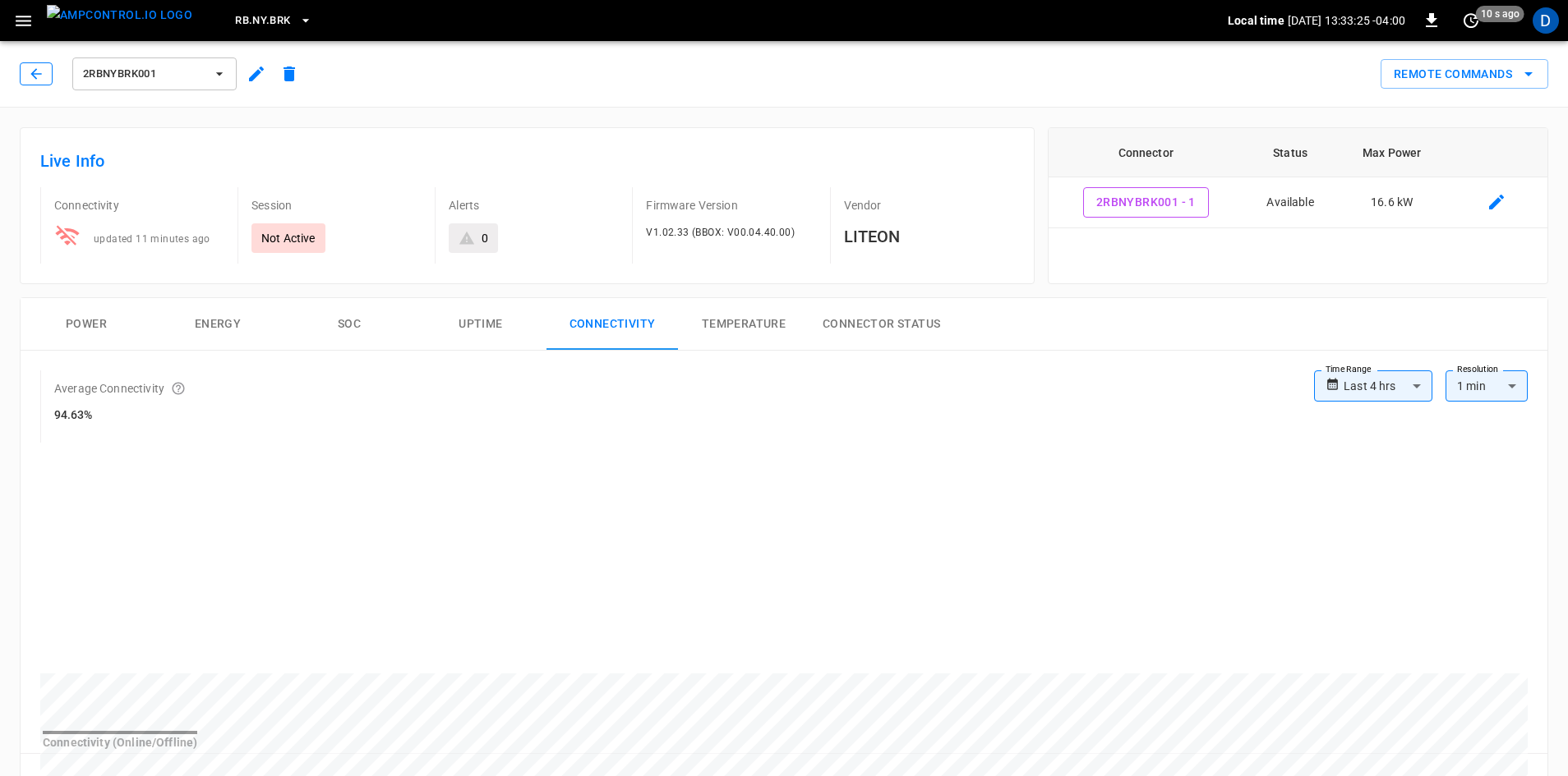
click at [35, 72] on icon "button" at bounding box center [36, 74] width 17 height 17
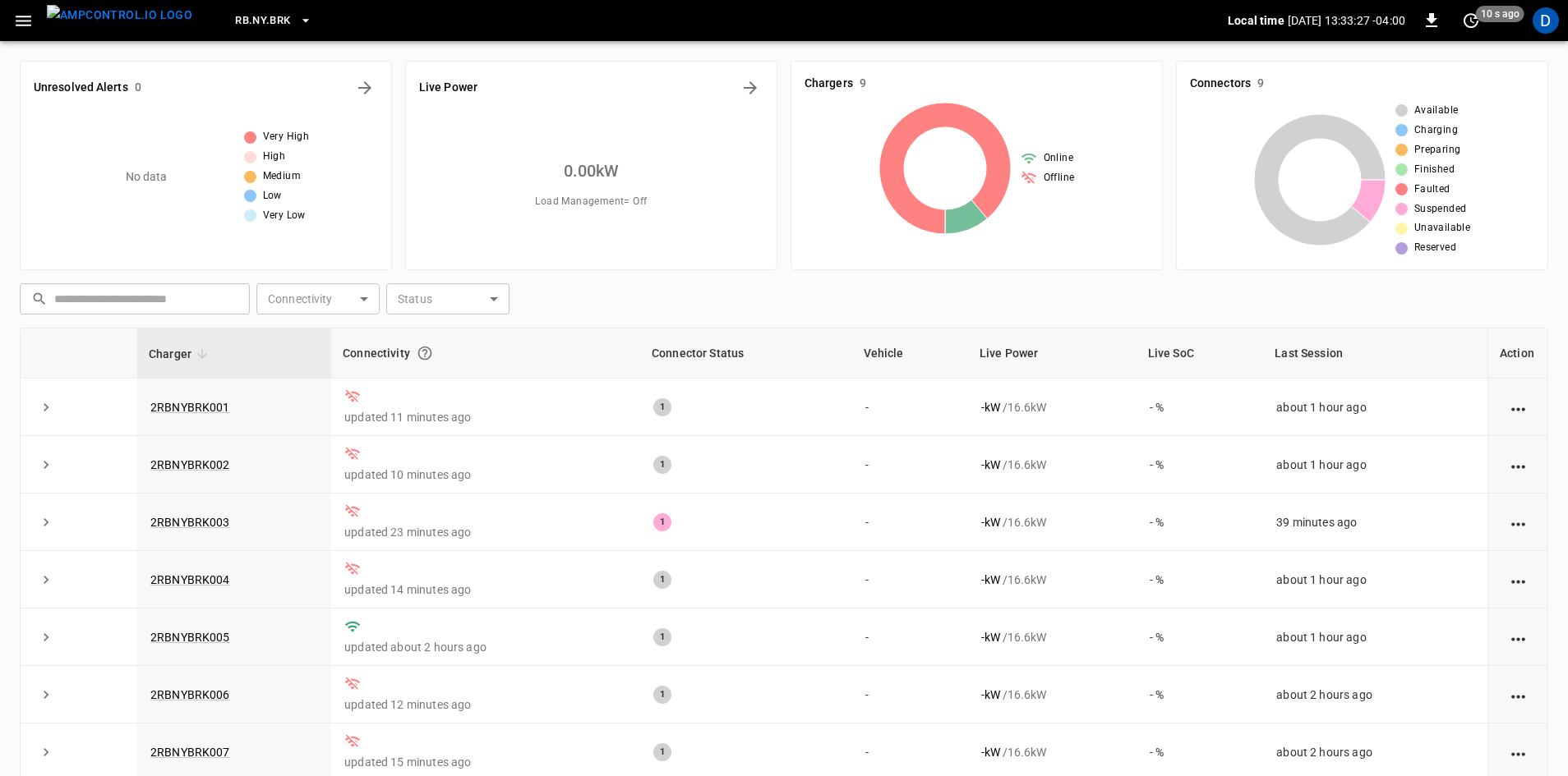
click at [28, 11] on icon "button" at bounding box center [23, 21] width 20 height 20
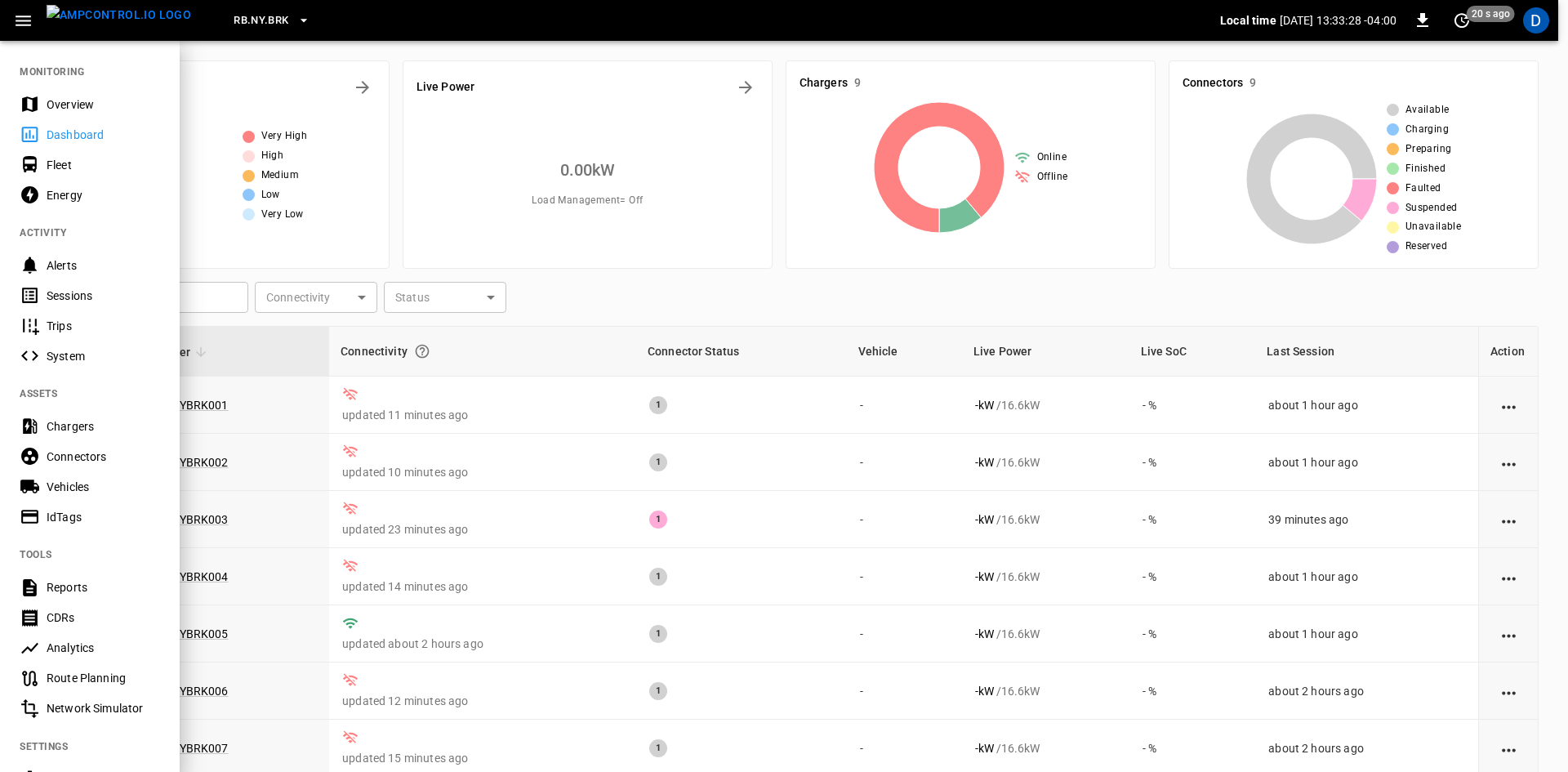
click at [80, 110] on div "Overview" at bounding box center [103, 105] width 113 height 16
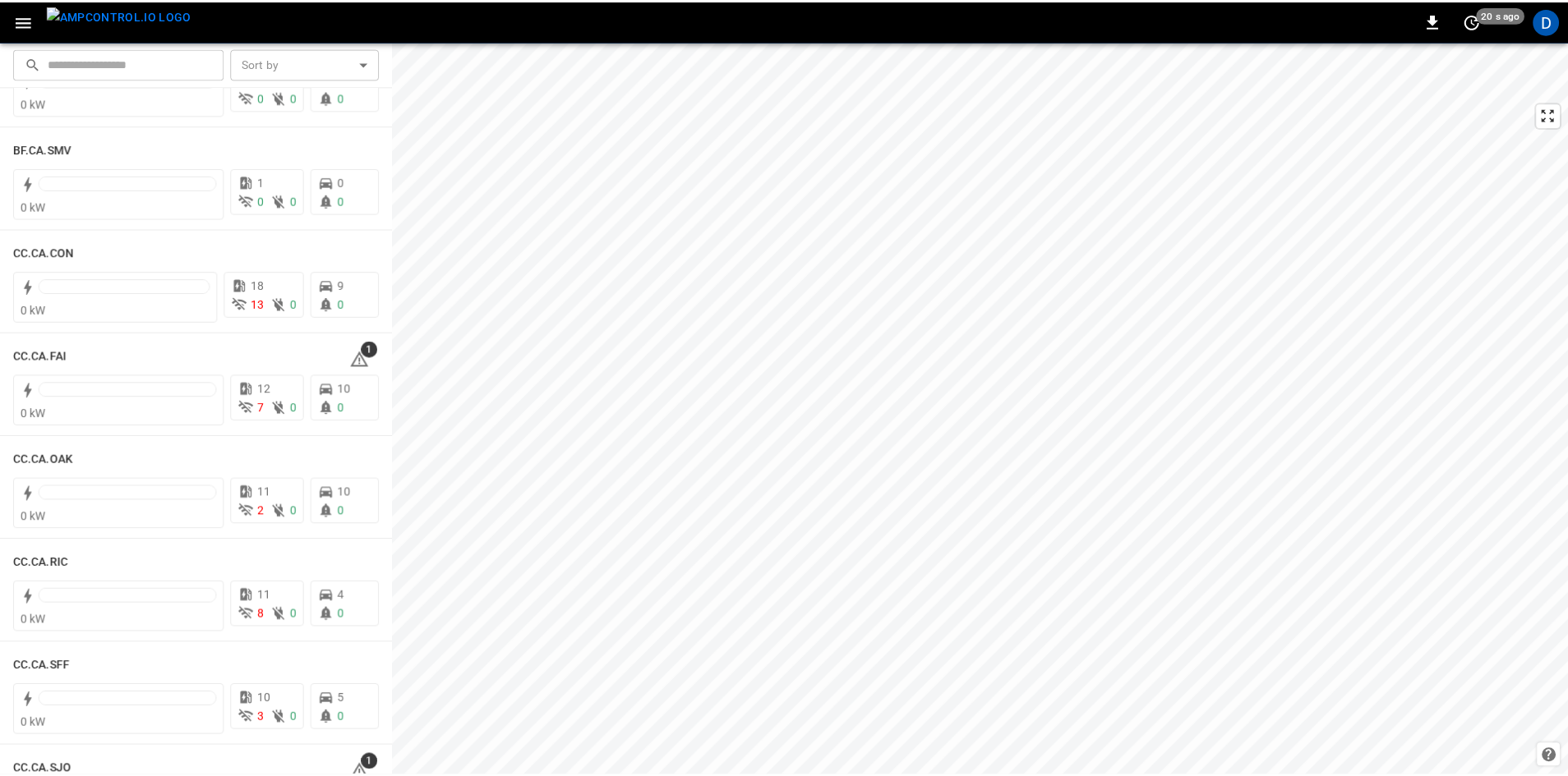
scroll to position [82, 0]
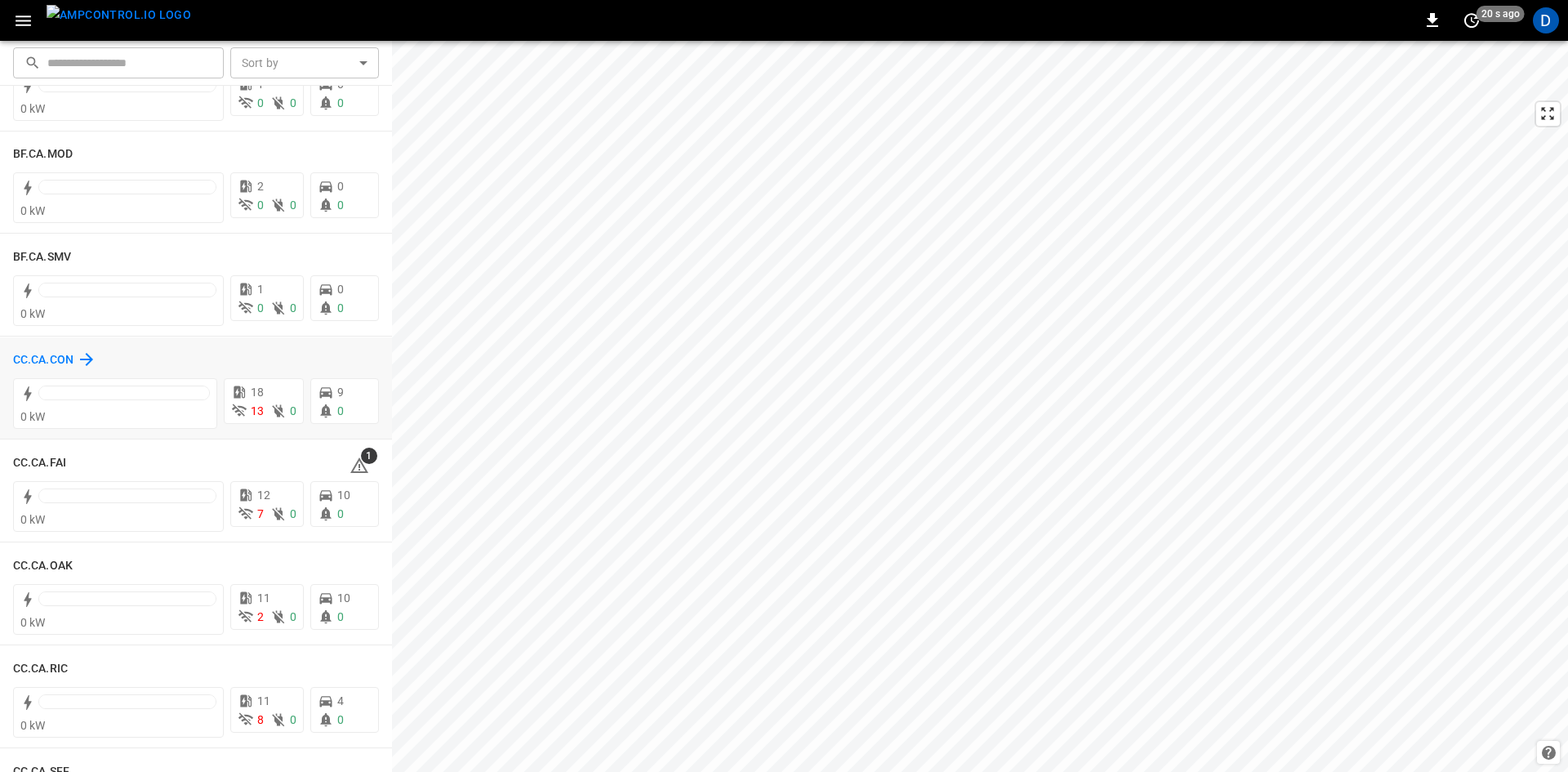
click at [64, 355] on h6 "CC.CA.CON" at bounding box center [43, 361] width 60 height 18
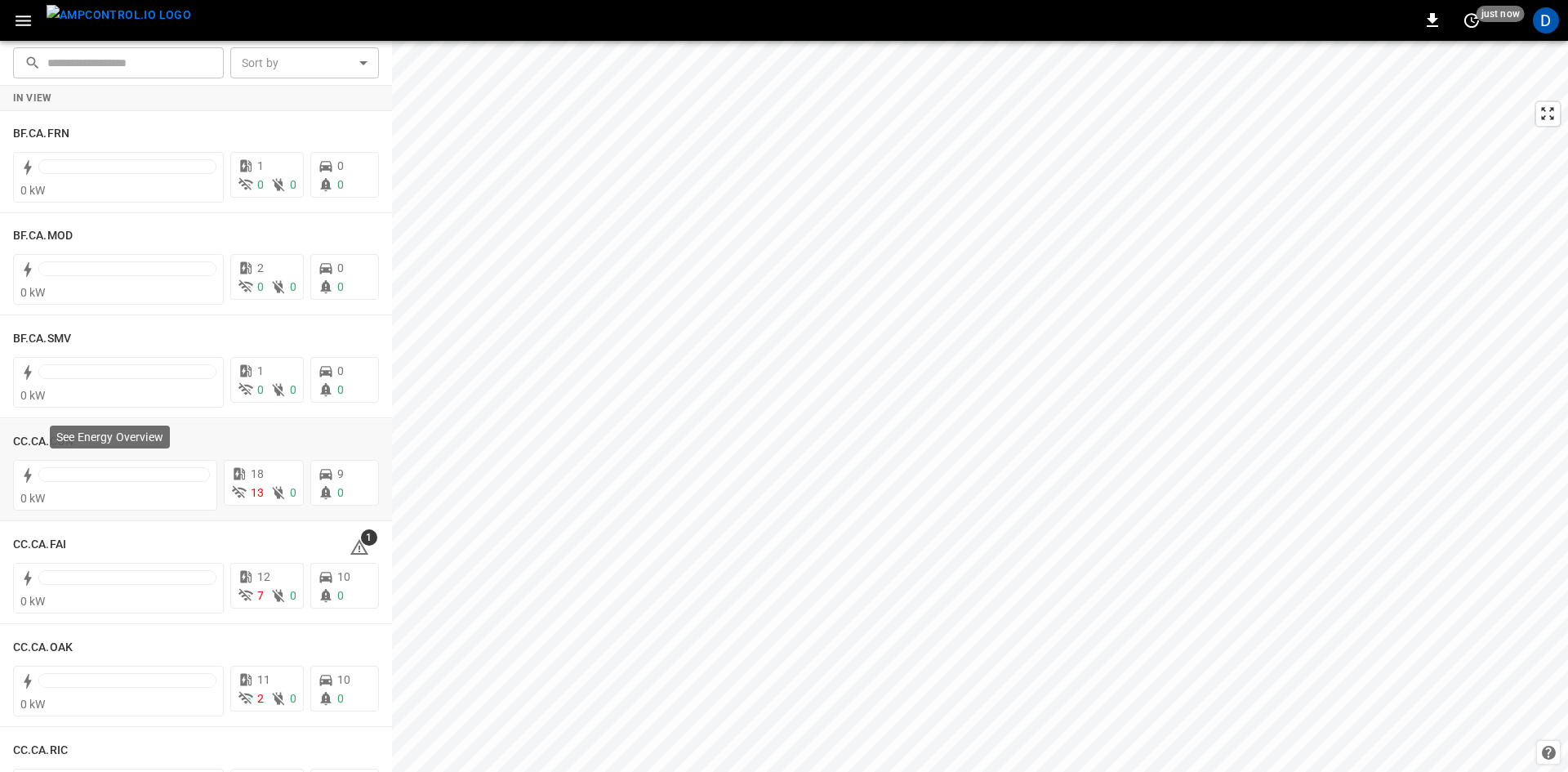
click at [52, 446] on div "See Energy Overview" at bounding box center [110, 437] width 120 height 23
click at [34, 442] on h6 "CC.CA.CON" at bounding box center [43, 442] width 60 height 18
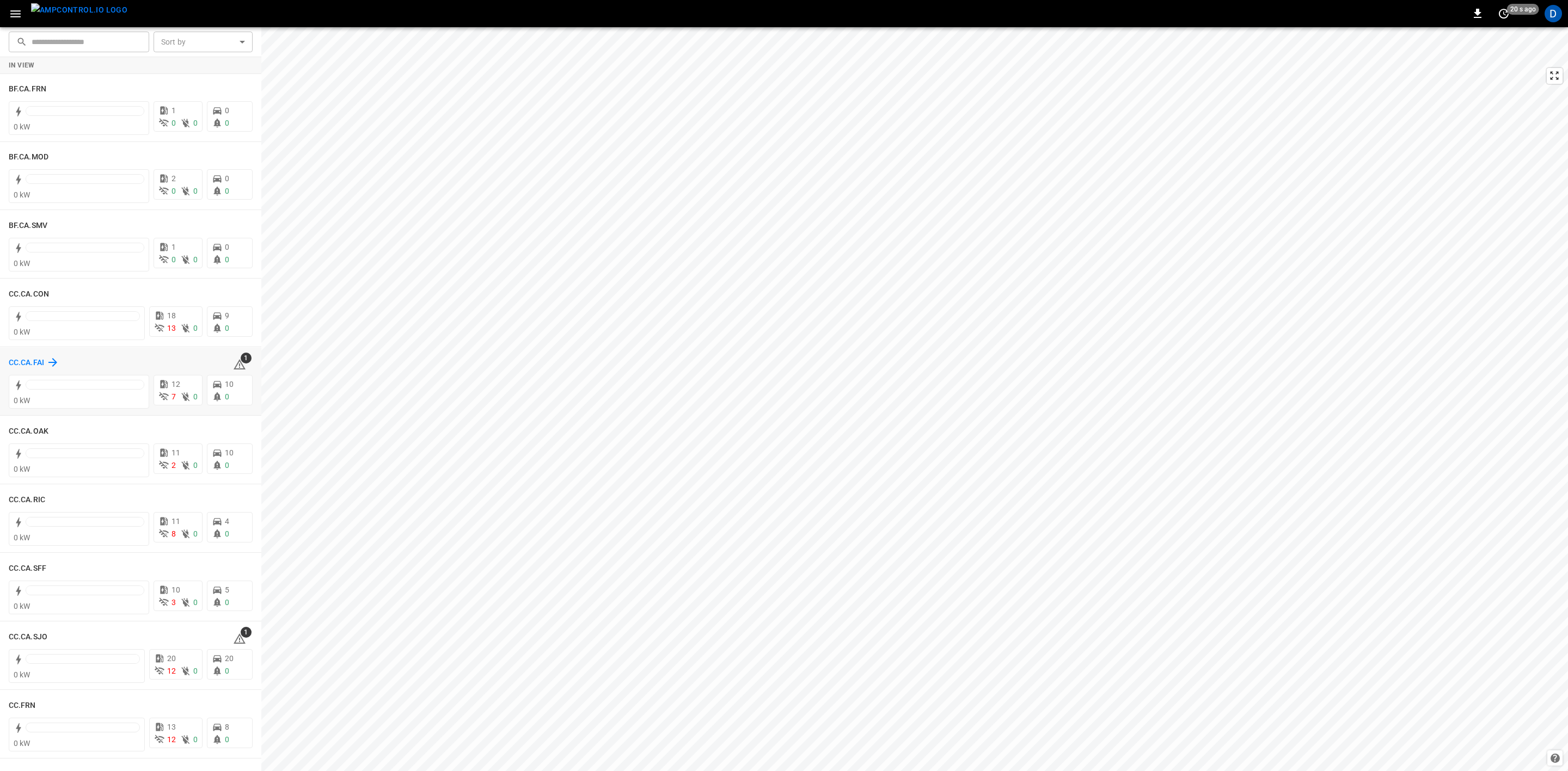
click at [38, 359] on h6 "CC.CA.FAI" at bounding box center [26, 363] width 35 height 12
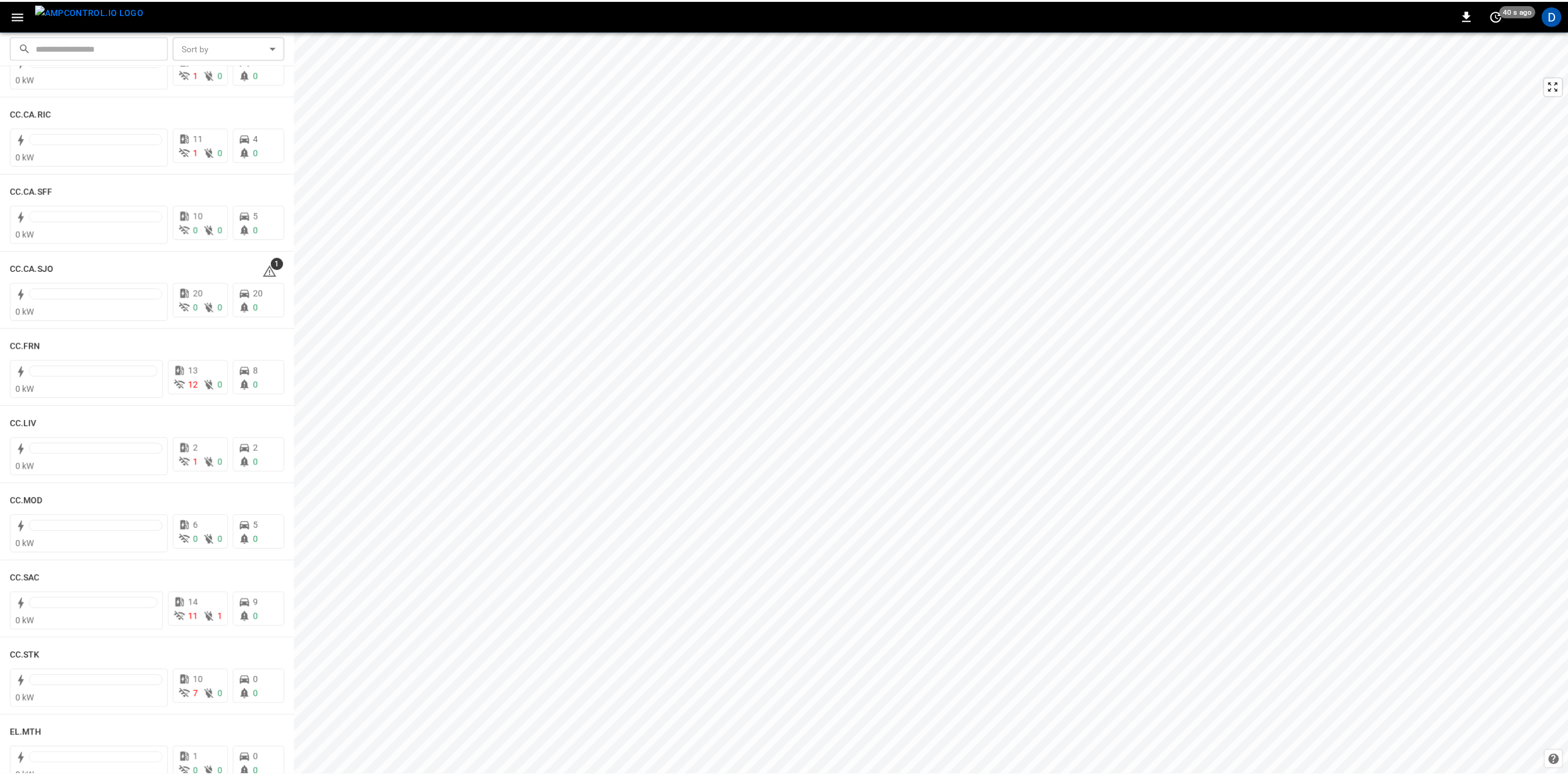
scroll to position [492, 0]
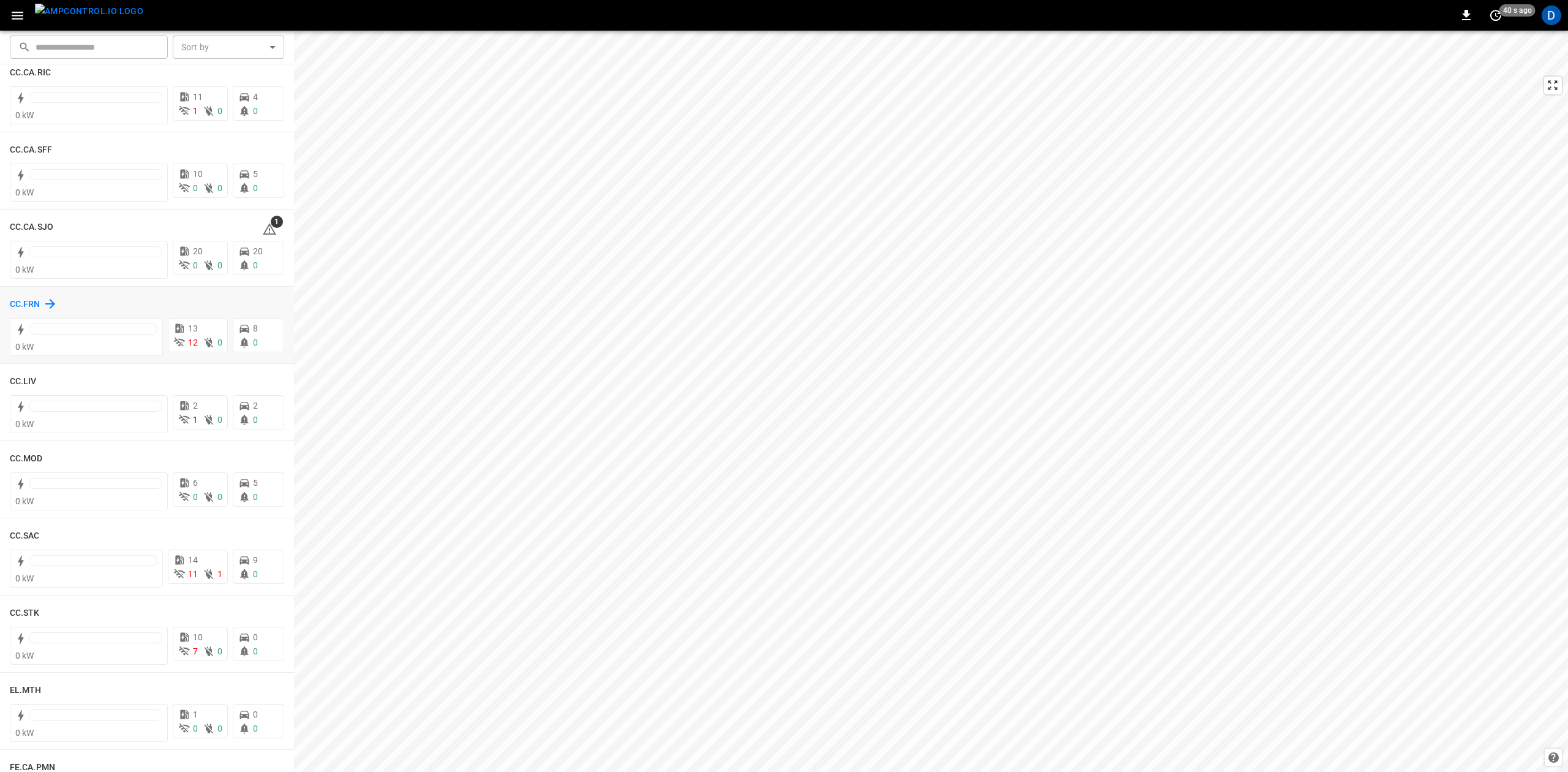
click at [29, 299] on h6 "CC.FRN" at bounding box center [25, 305] width 31 height 14
click at [26, 452] on h6 "CC.SAC" at bounding box center [25, 455] width 30 height 14
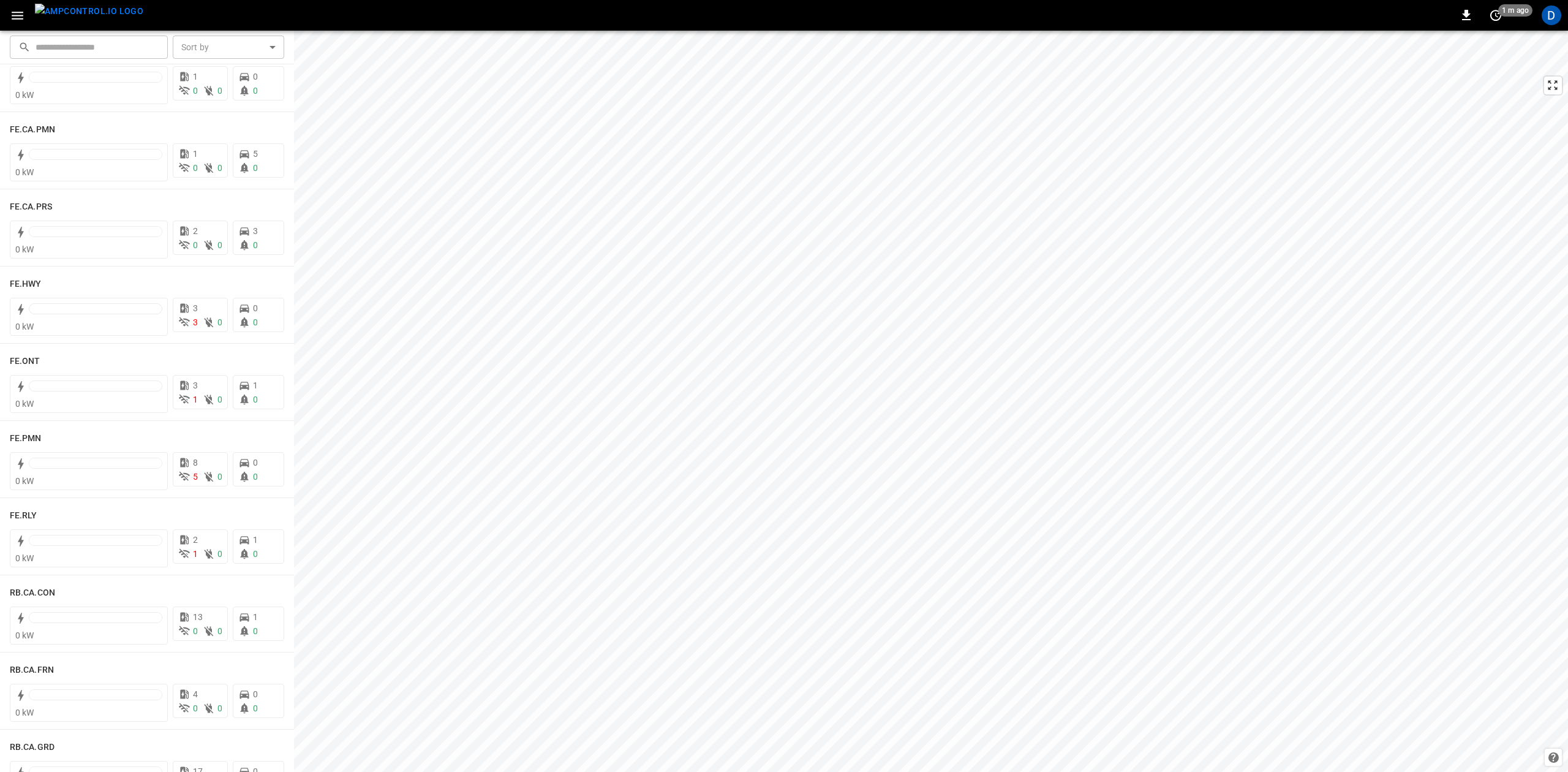
scroll to position [1143, 0]
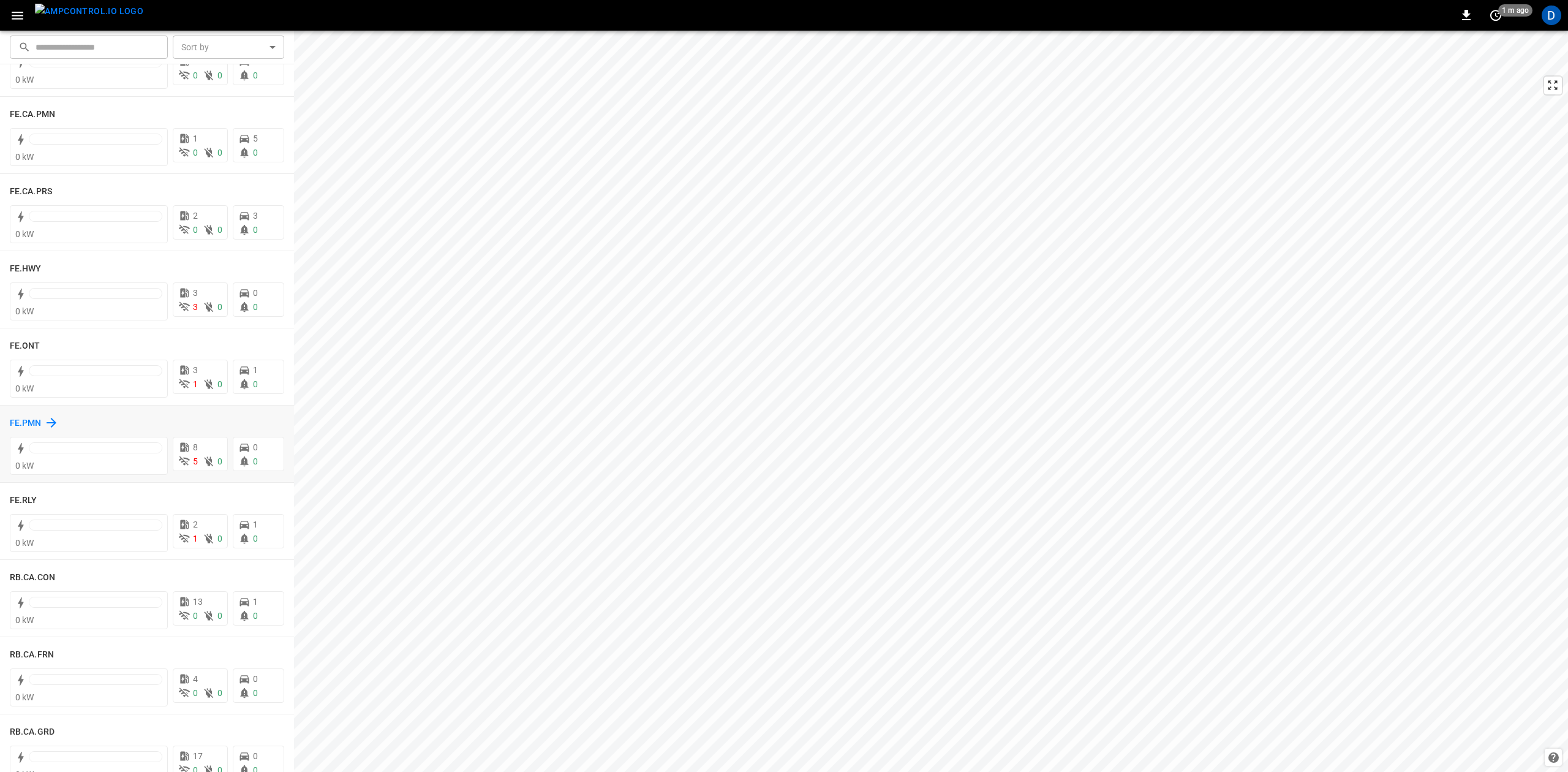
click at [42, 422] on div "FE.PMN" at bounding box center [34, 422] width 49 height 14
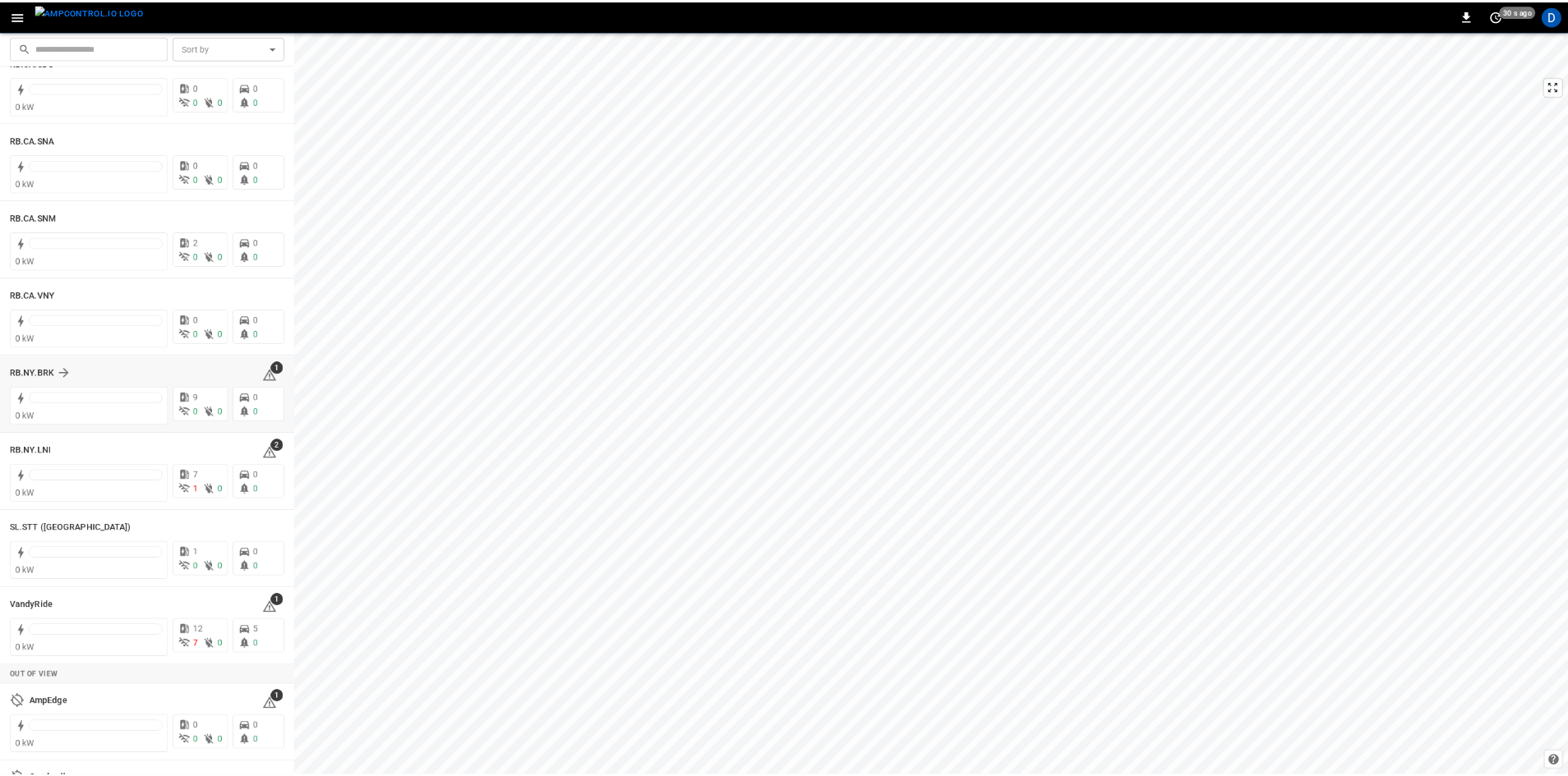
scroll to position [2732, 0]
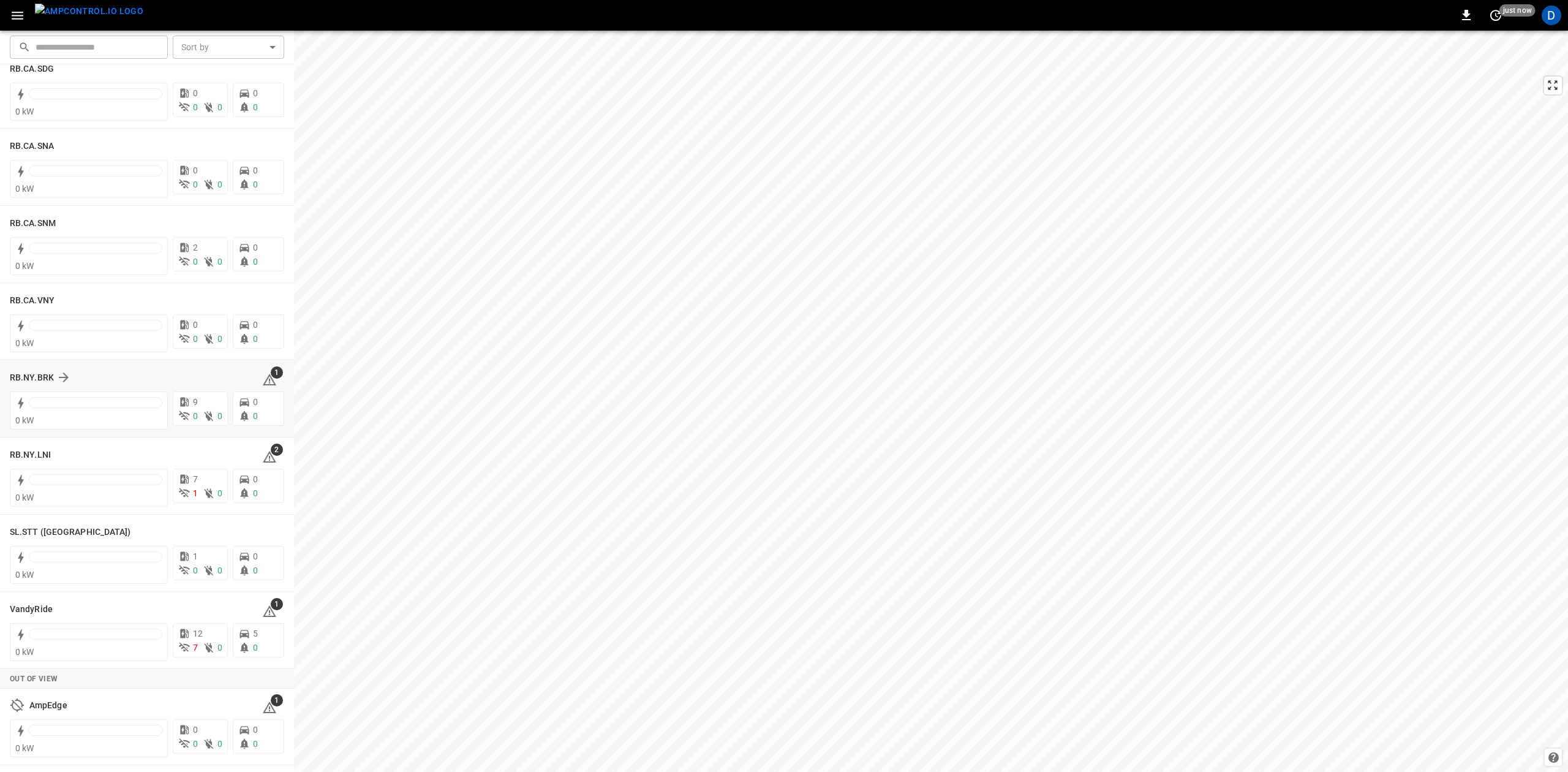
click at [37, 369] on div "RB.NY.BRK 1" at bounding box center [147, 377] width 275 height 23
click at [40, 380] on h6 "RB.NY.BRK" at bounding box center [31, 378] width 44 height 14
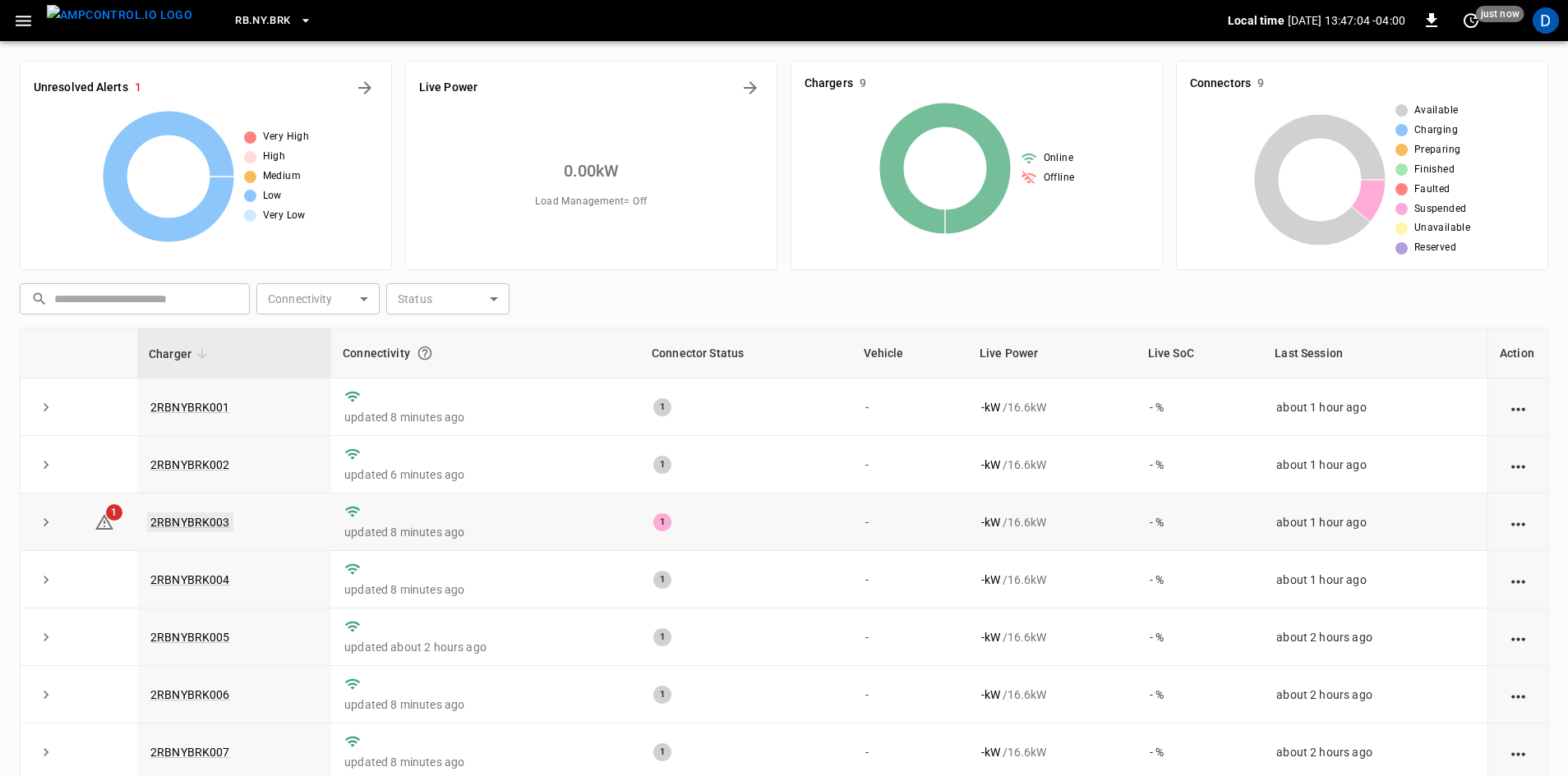
click at [183, 527] on link "2RBNYBRK003" at bounding box center [190, 522] width 86 height 19
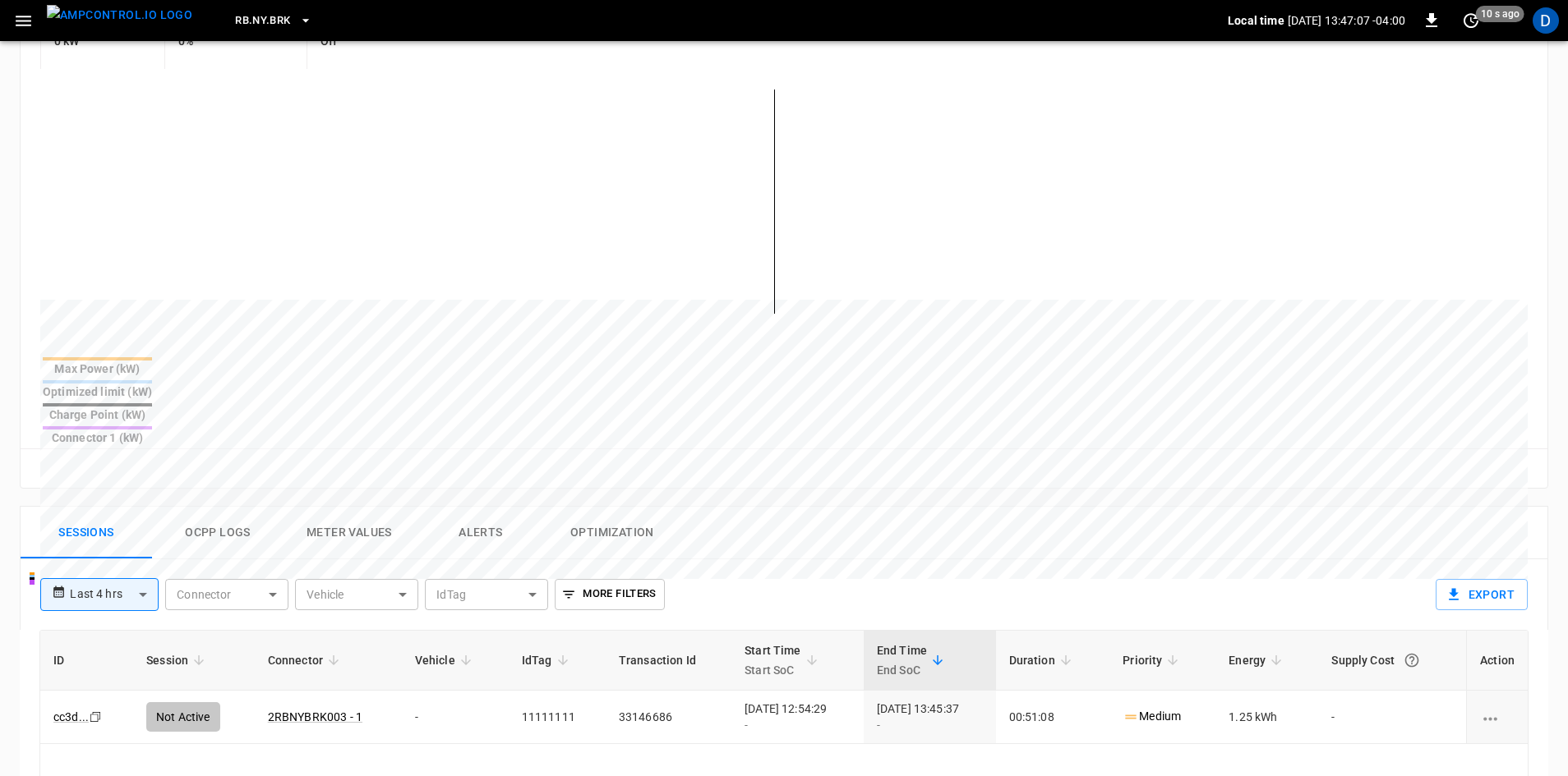
scroll to position [410, 0]
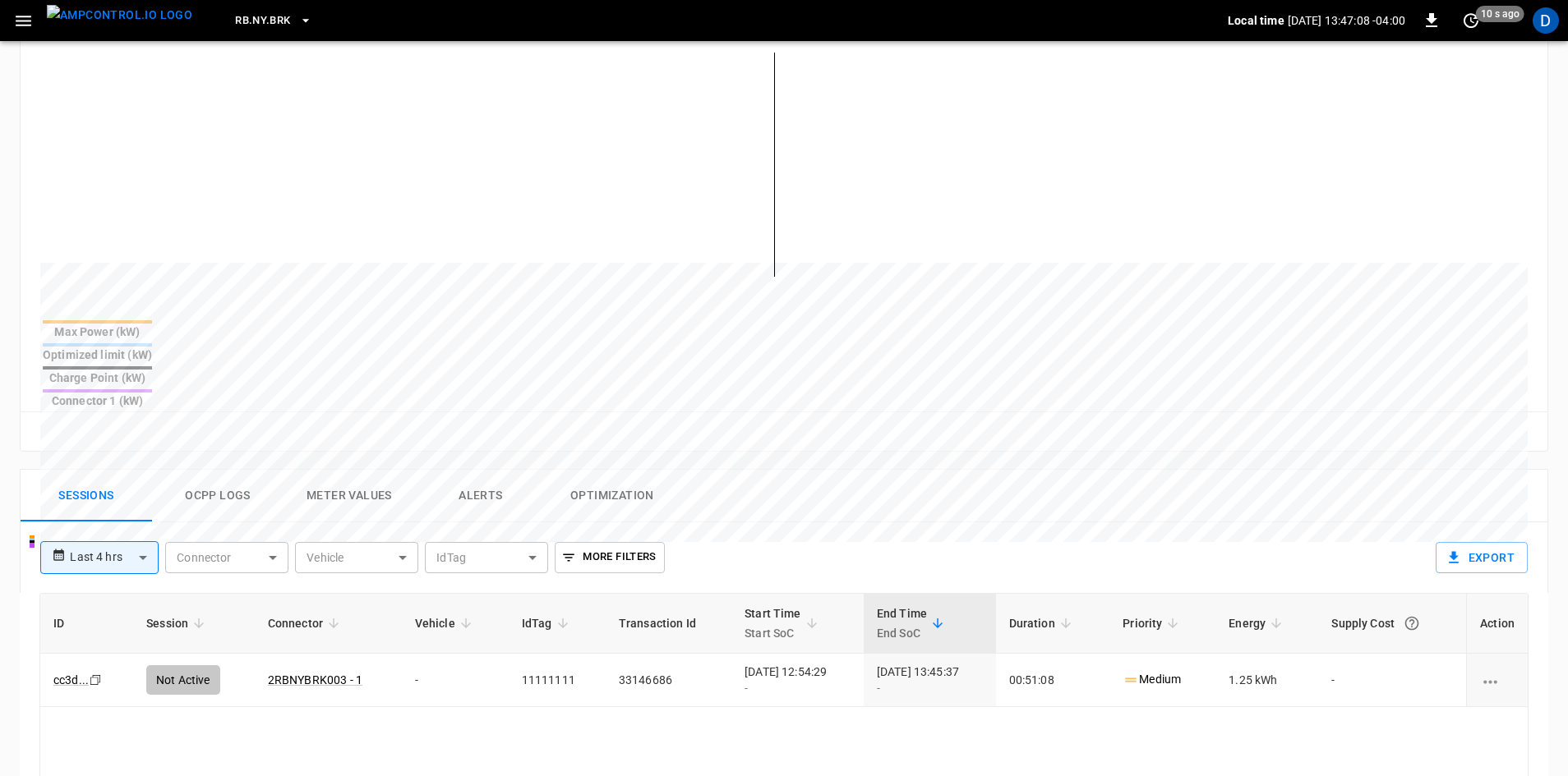
click at [241, 470] on button "Ocpp logs" at bounding box center [217, 496] width 131 height 52
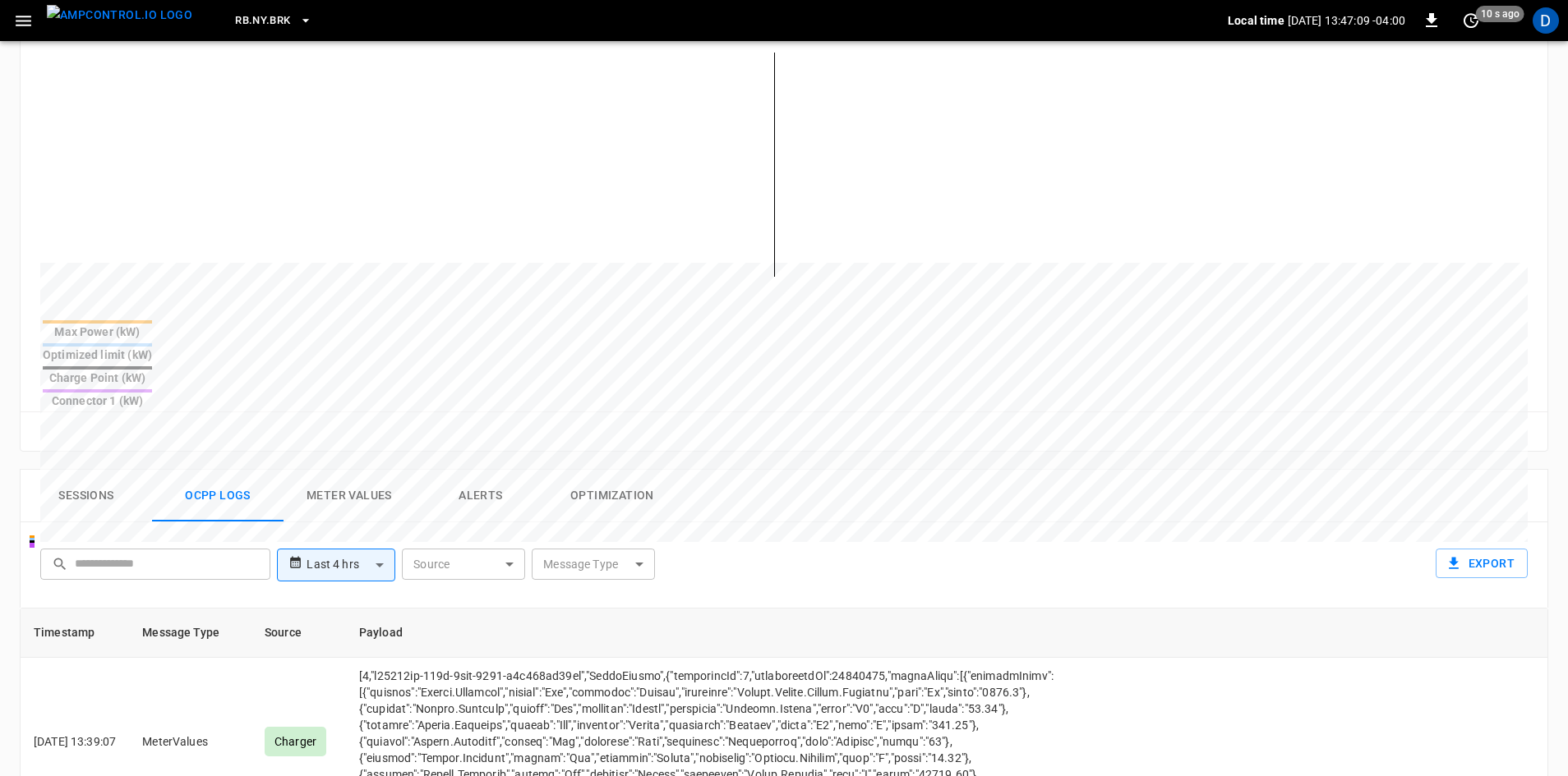
click at [85, 470] on button "Sessions" at bounding box center [85, 496] width 131 height 52
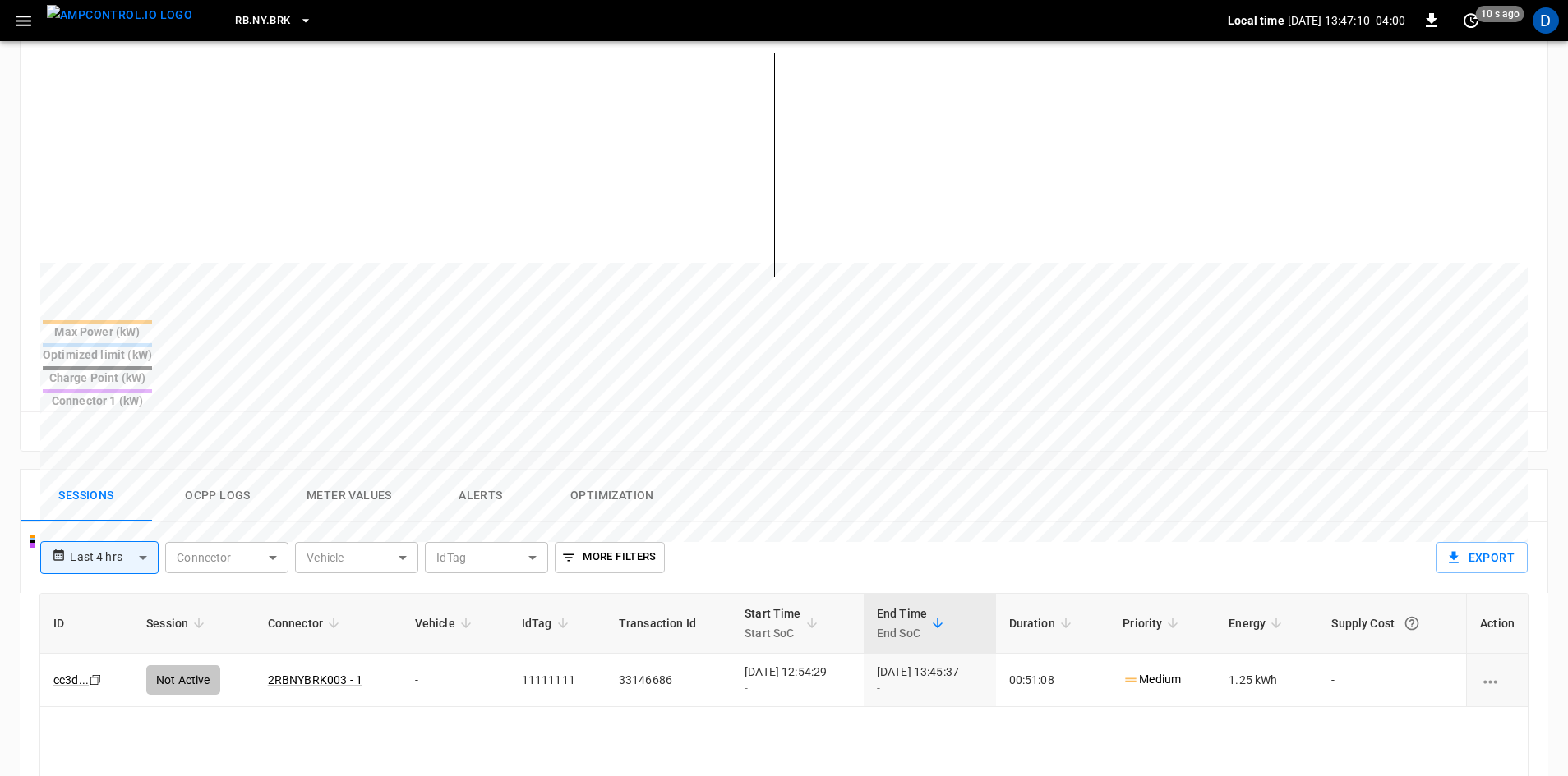
click at [365, 470] on button "Meter Values" at bounding box center [349, 496] width 131 height 52
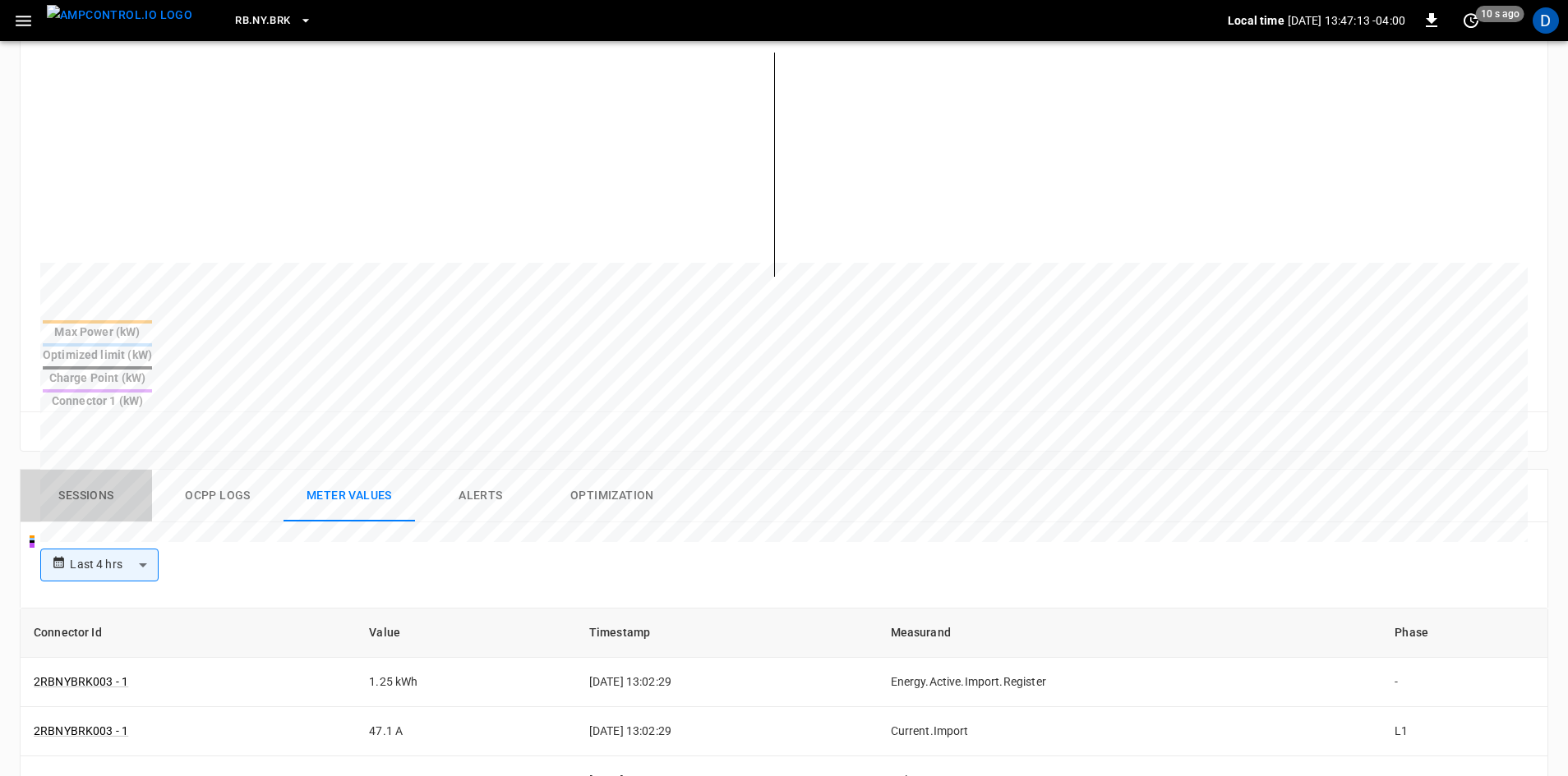
click at [106, 470] on button "Sessions" at bounding box center [85, 496] width 131 height 52
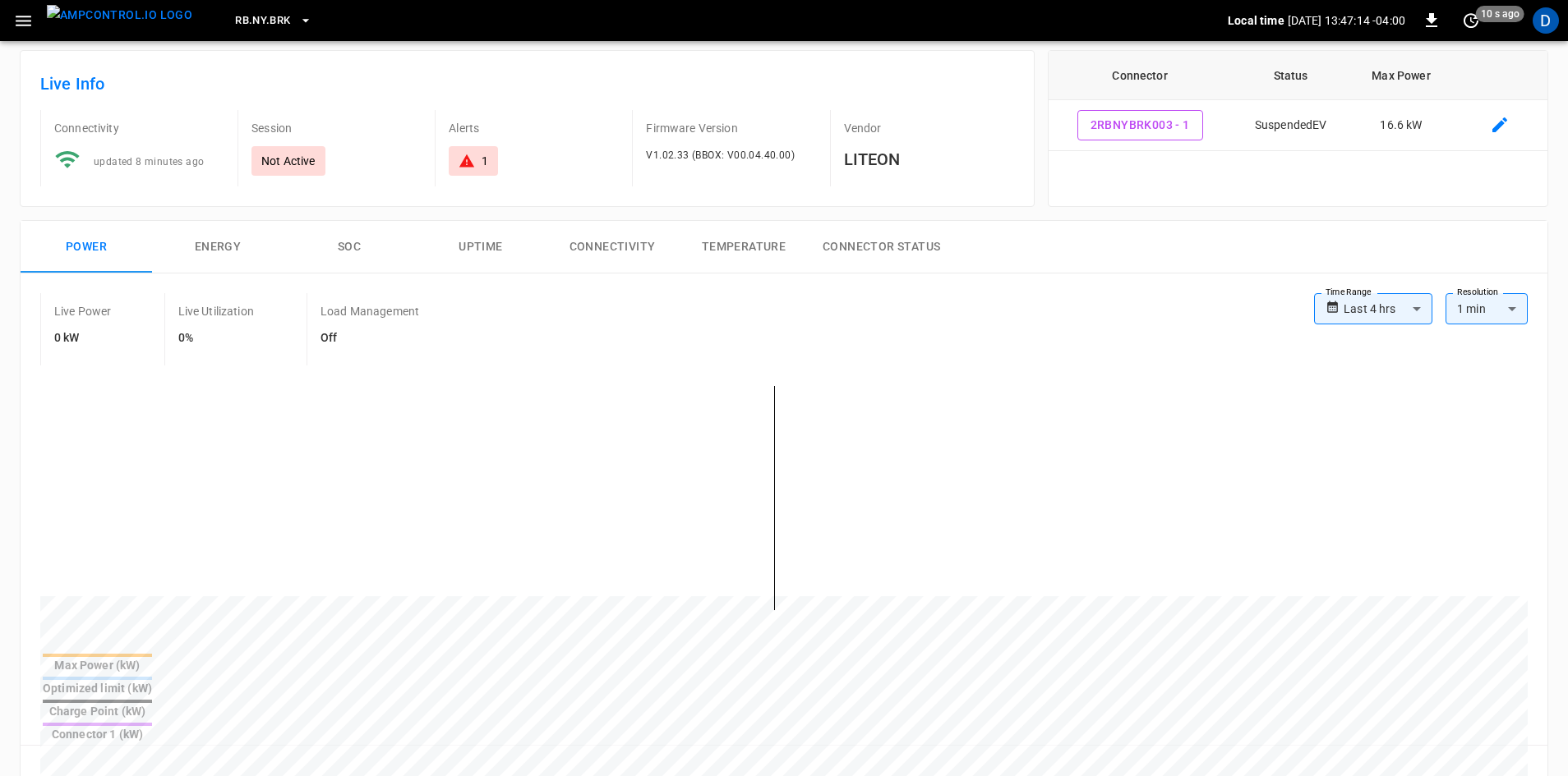
scroll to position [0, 0]
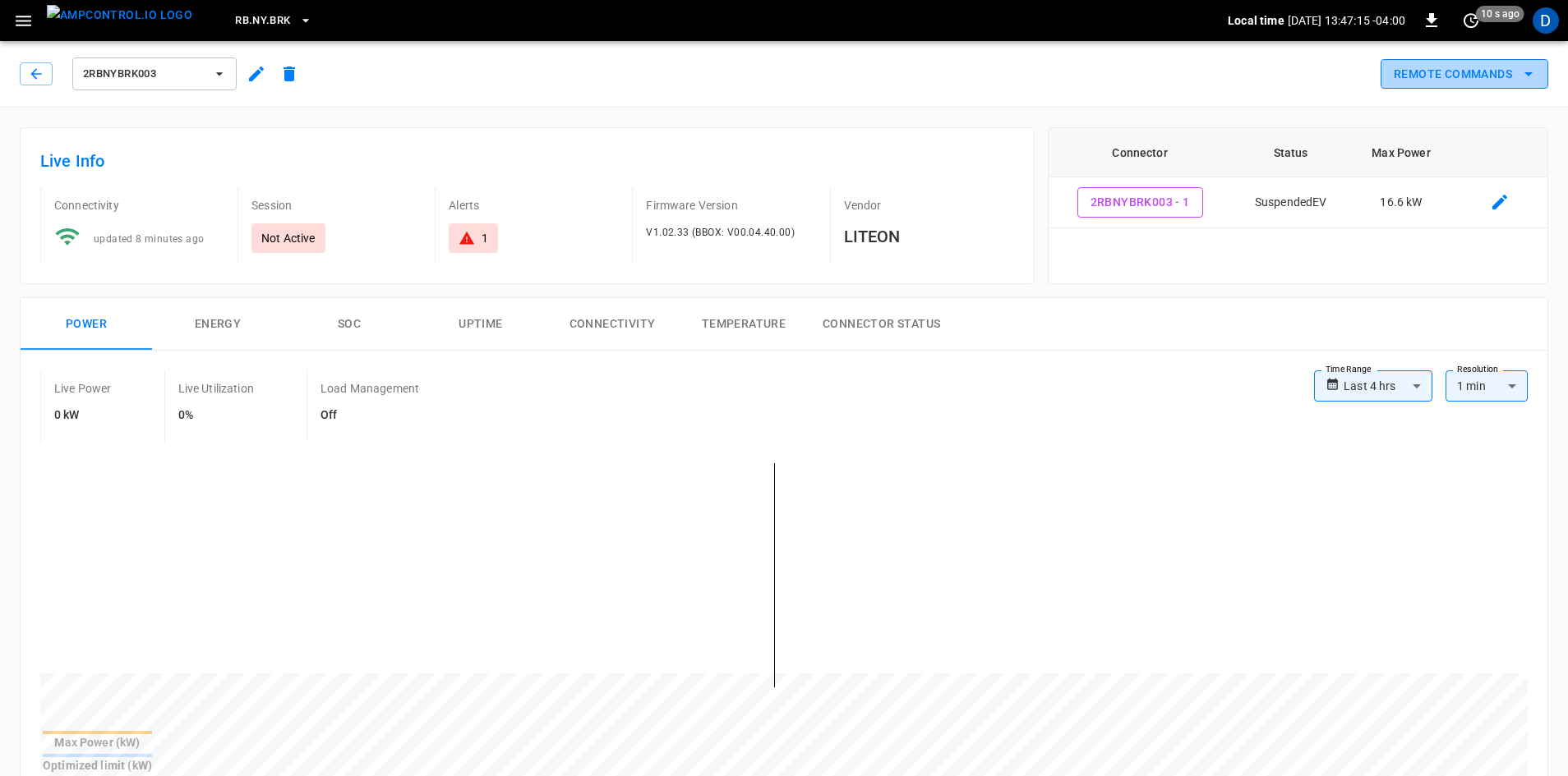
click at [1414, 62] on button "Remote Commands" at bounding box center [1464, 73] width 167 height 30
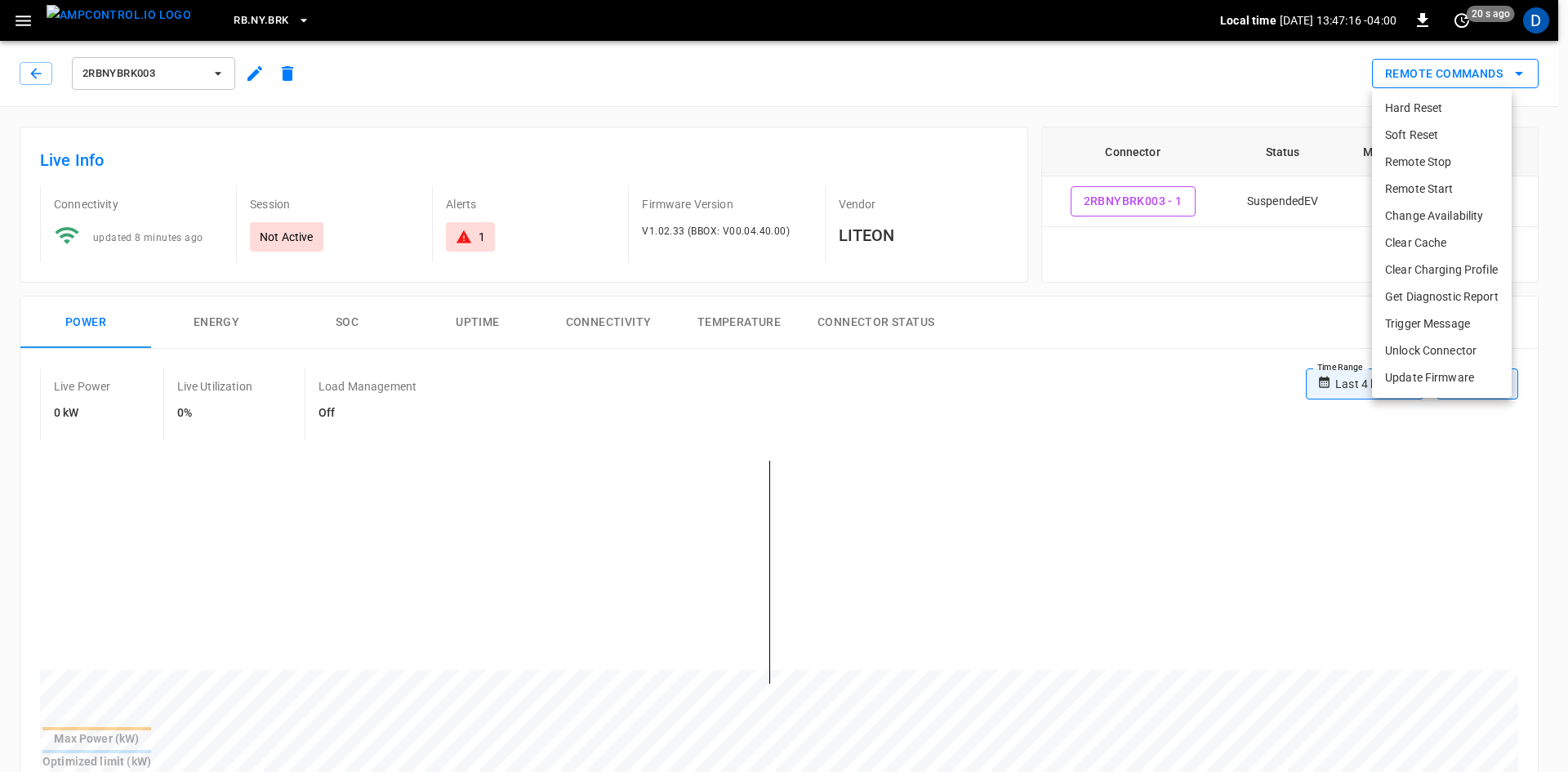
click at [1405, 62] on div at bounding box center [784, 386] width 1568 height 772
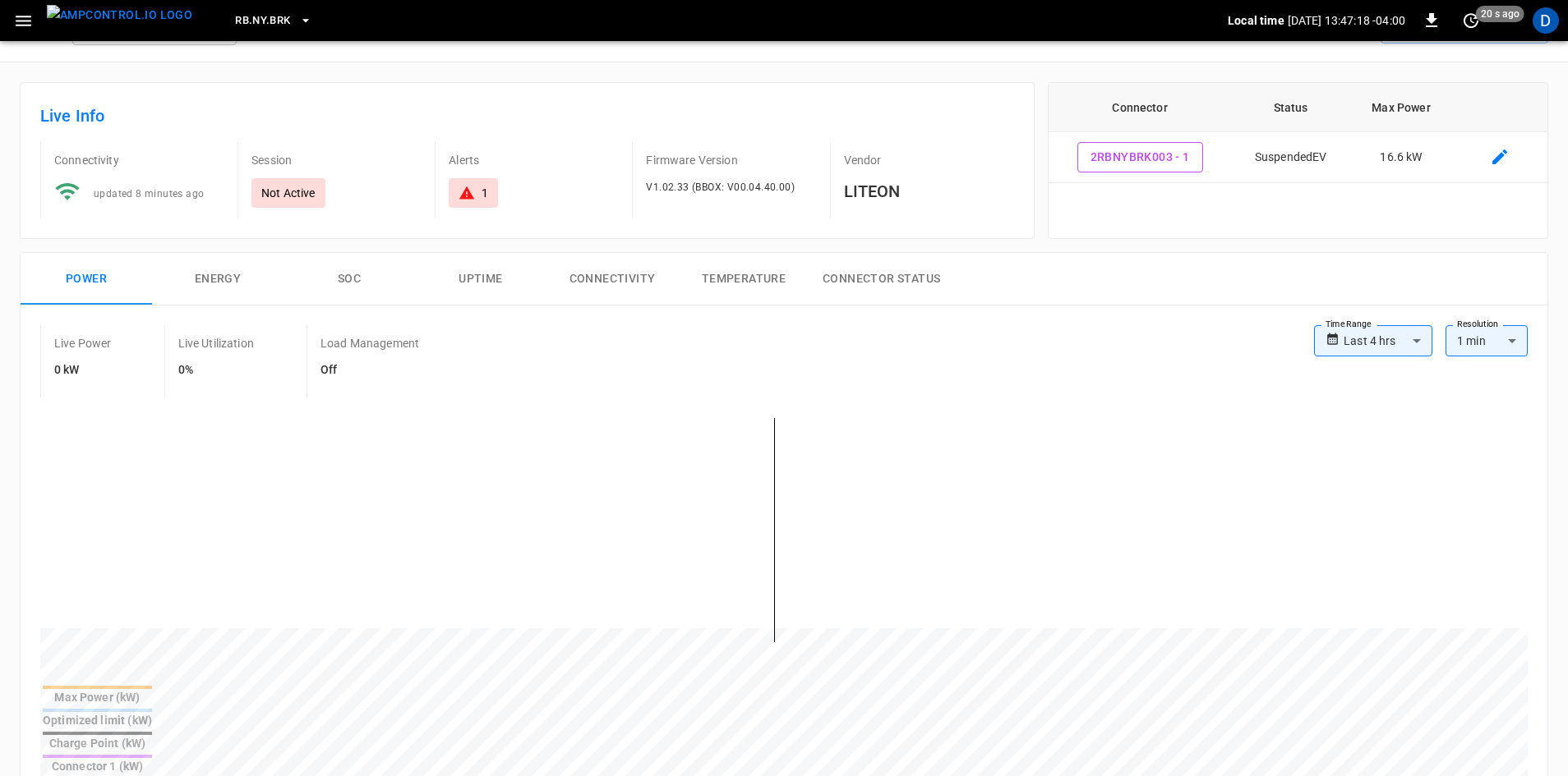
scroll to position [82, 0]
